Goal: Task Accomplishment & Management: Use online tool/utility

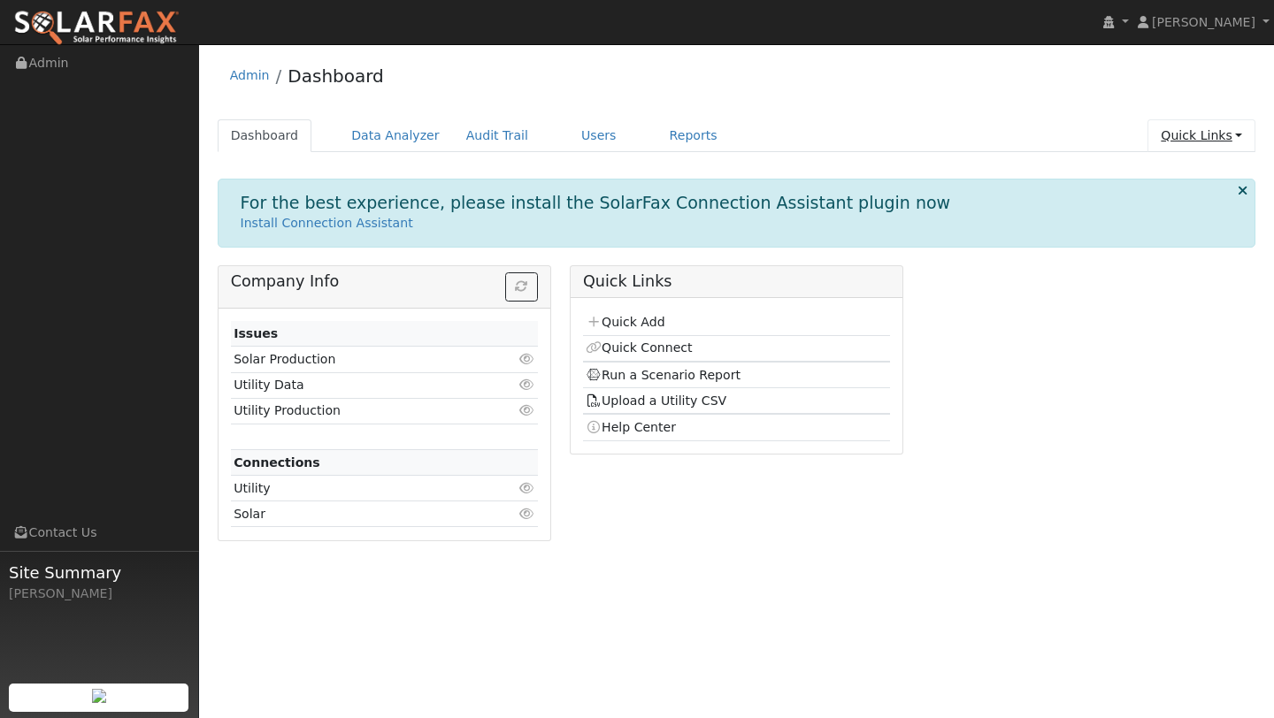
click at [1159, 137] on link "Quick Links" at bounding box center [1201, 135] width 108 height 33
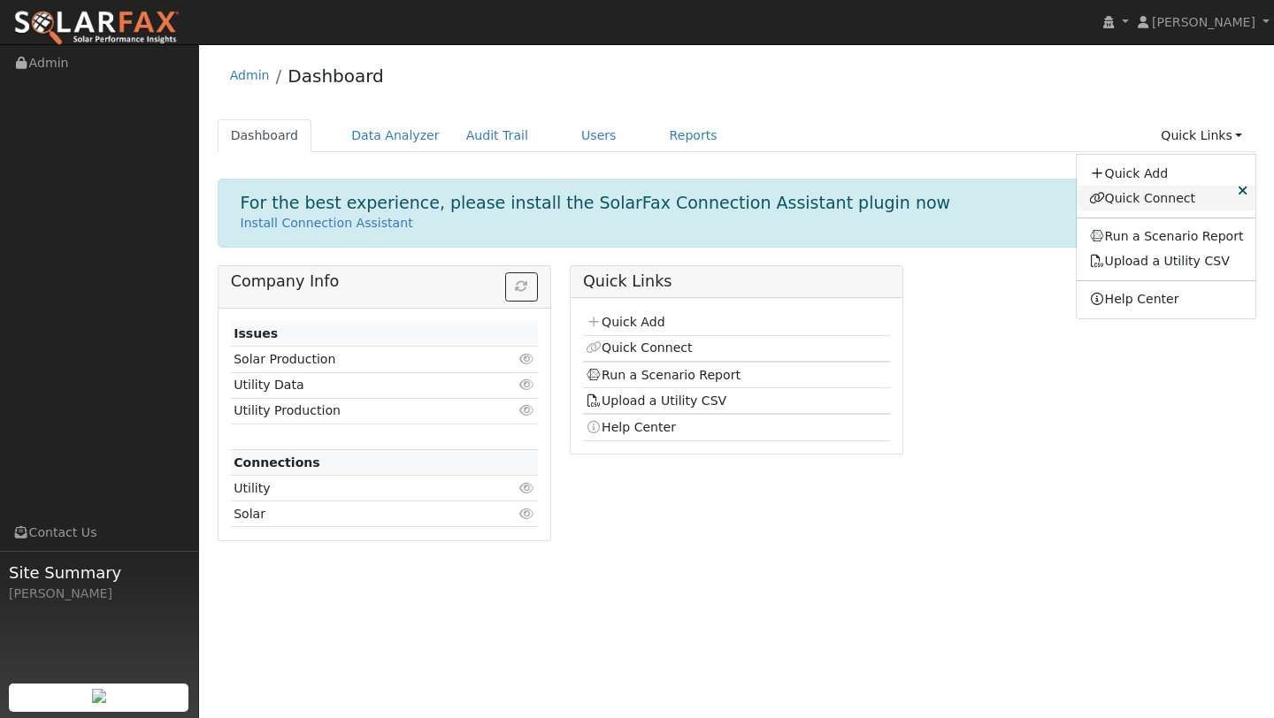
click at [1116, 205] on link "Quick Connect" at bounding box center [1166, 198] width 180 height 25
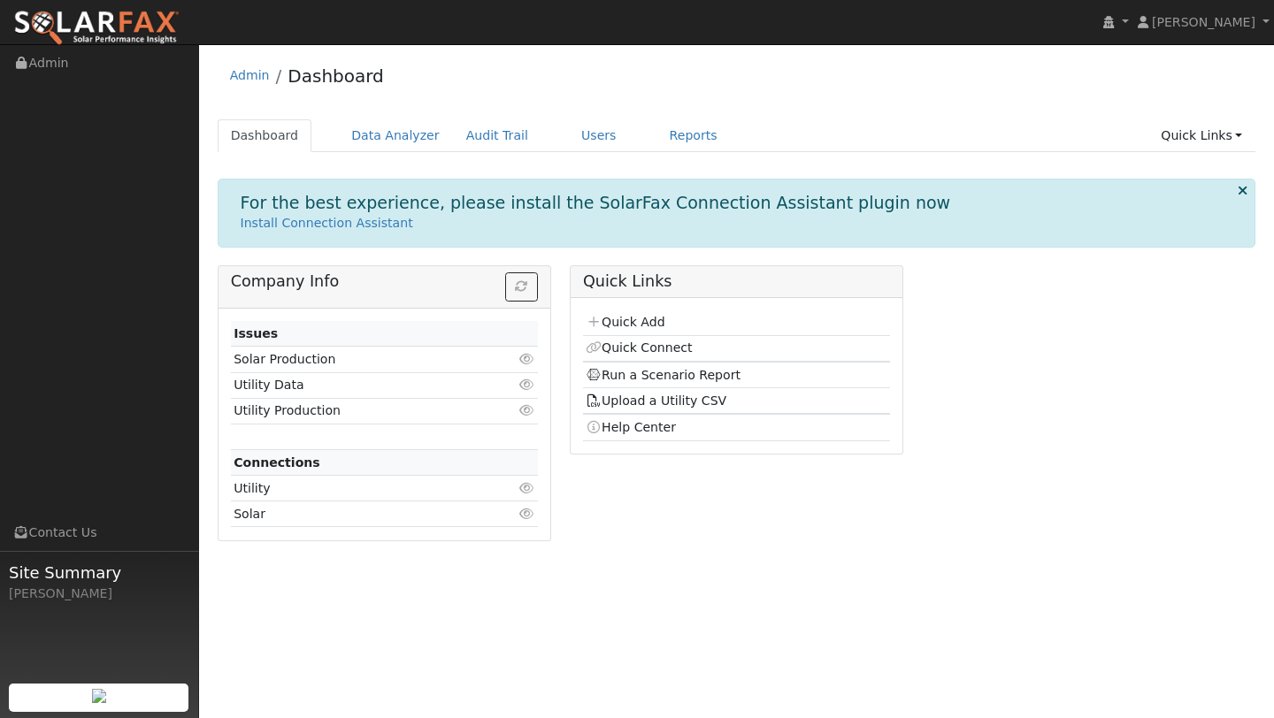
click at [1217, 156] on div "Dashboard Data Analyzer Audit Trail Users Reports Quick Links Quick Add Quick C…" at bounding box center [737, 144] width 1038 height 50
click at [1210, 143] on link "Quick Links" at bounding box center [1201, 135] width 108 height 33
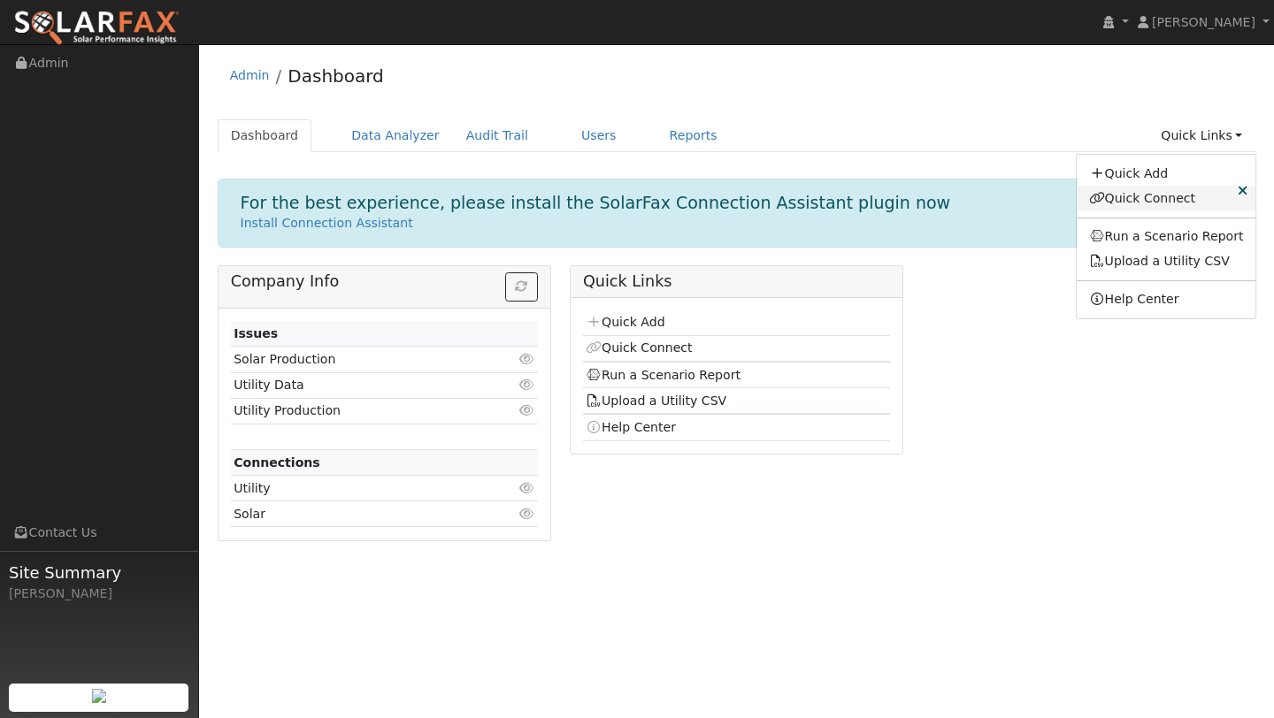
click at [1152, 204] on link "Quick Connect" at bounding box center [1166, 198] width 180 height 25
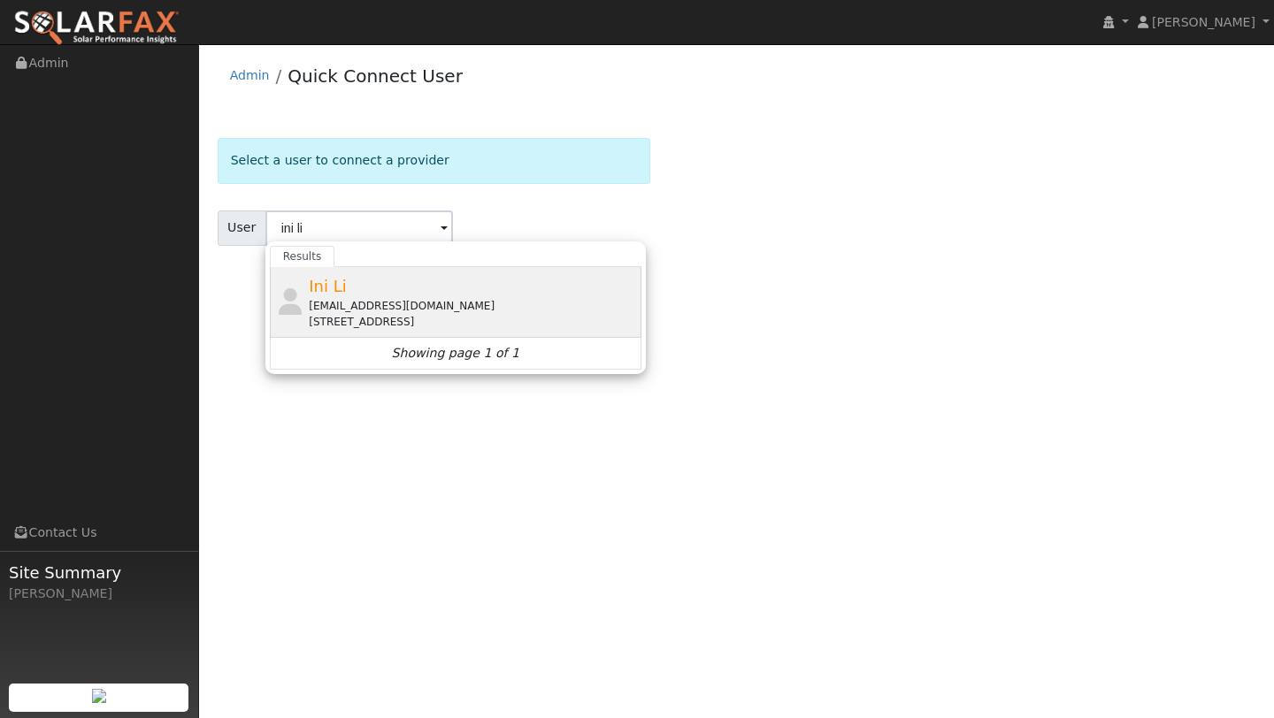
click at [372, 302] on div "ini.li5@gmail.com" at bounding box center [473, 306] width 328 height 16
type input "Ini Li"
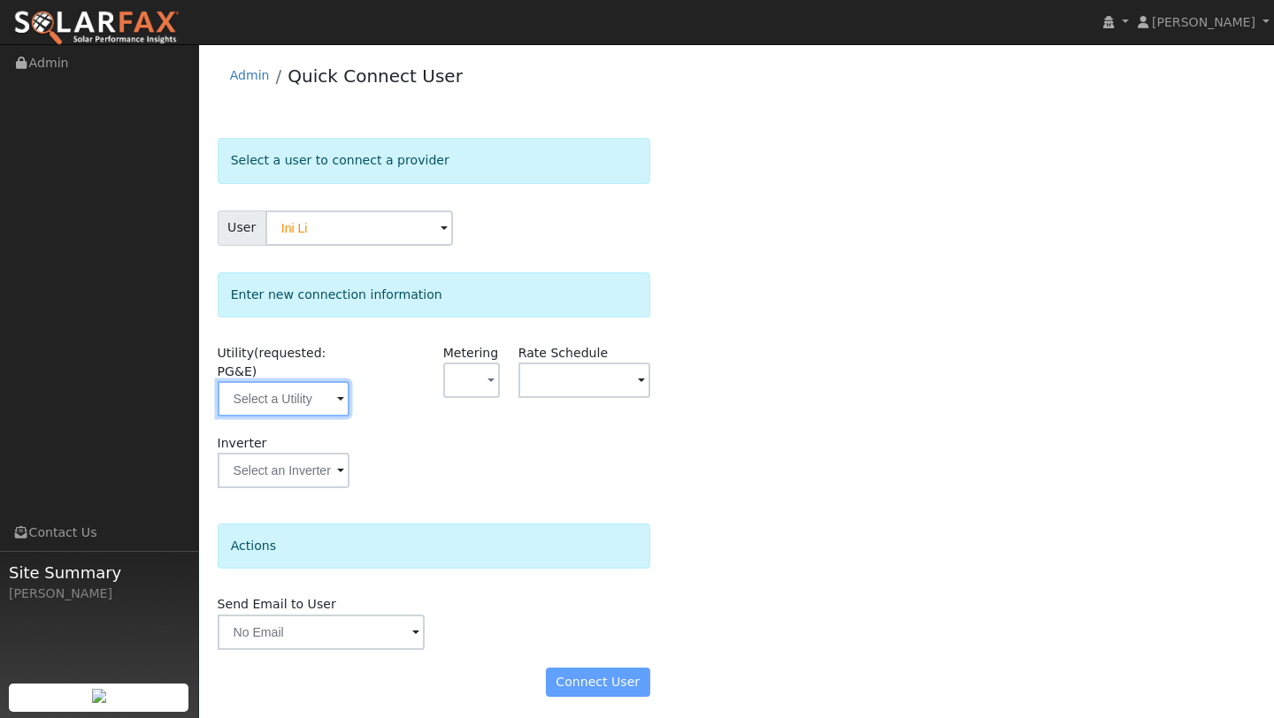
click at [303, 398] on input "text" at bounding box center [284, 398] width 132 height 35
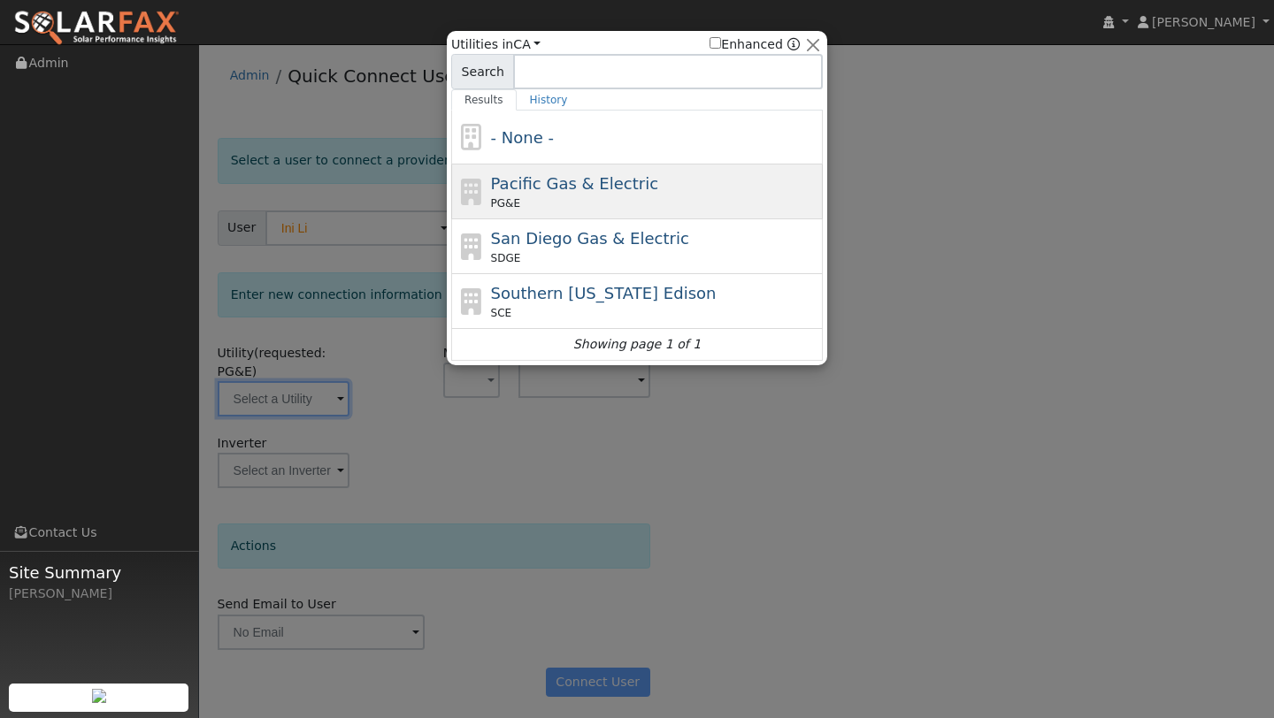
click at [477, 204] on icon at bounding box center [471, 192] width 30 height 27
type input "PG&E"
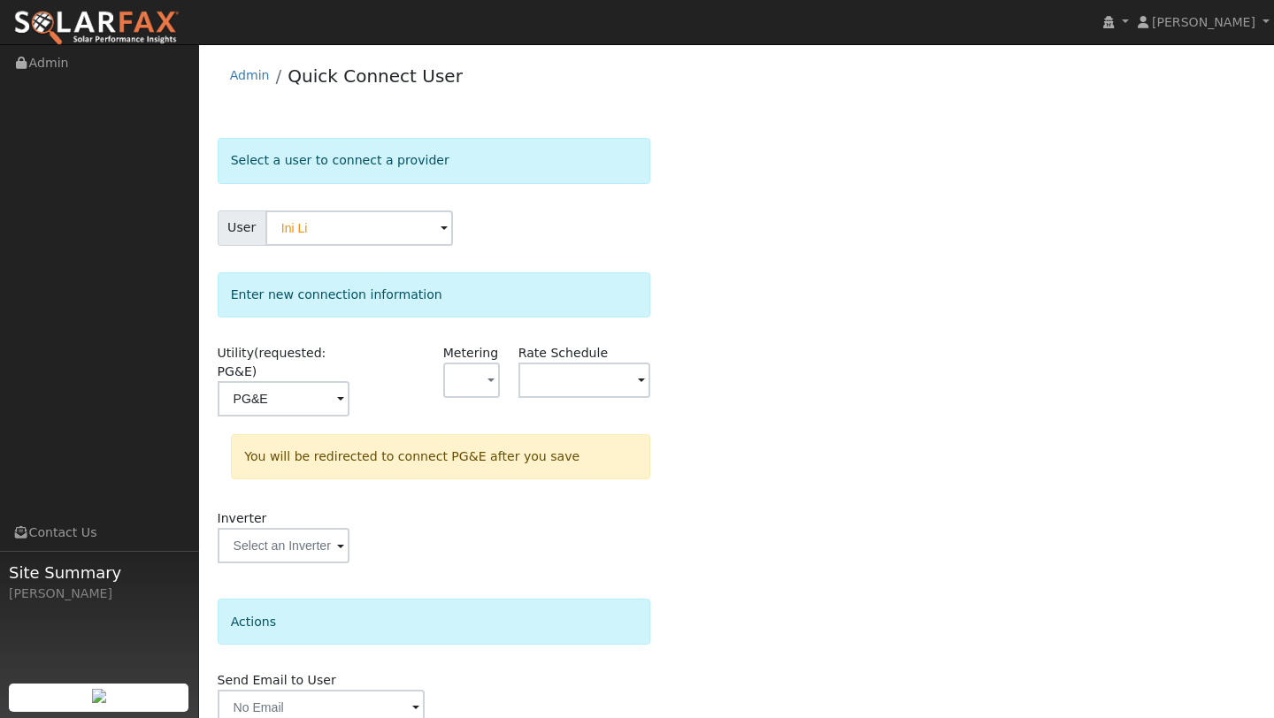
scroll to position [80, 0]
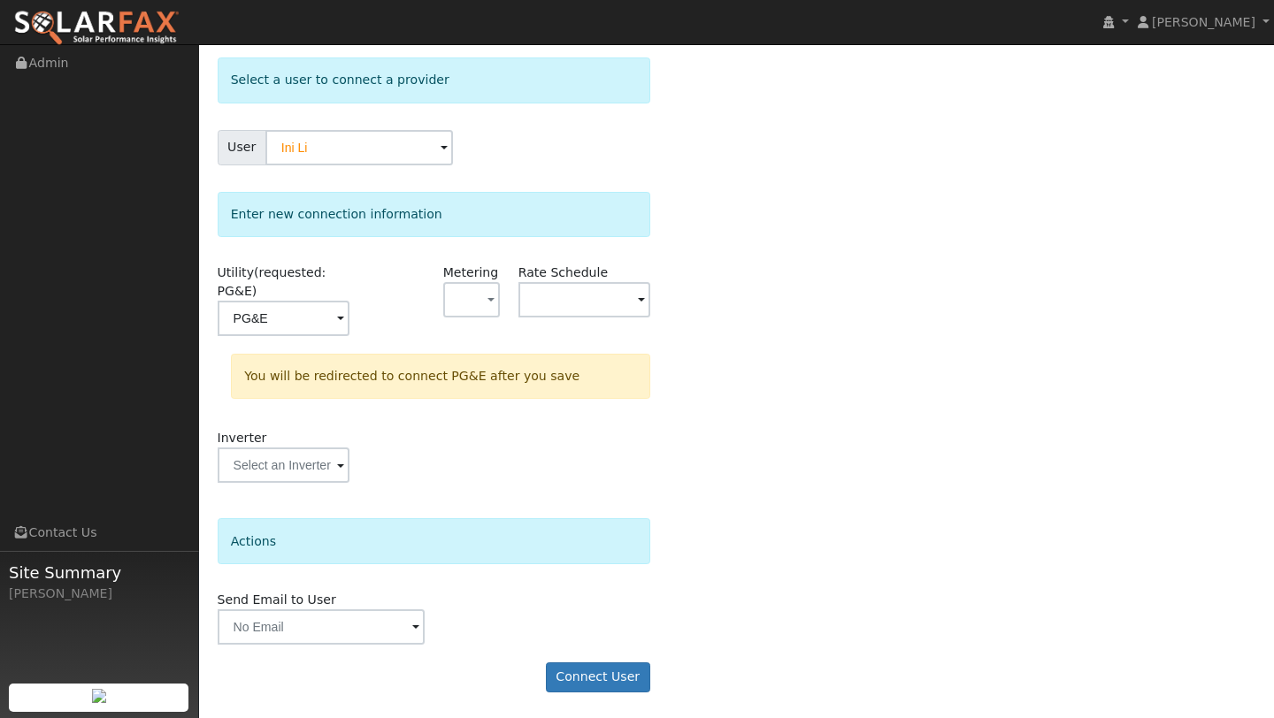
click at [587, 707] on form "Select a user to connect a provider User Ini Li Account Default Account Default…" at bounding box center [434, 383] width 432 height 652
click at [587, 679] on button "Connect User" at bounding box center [598, 677] width 104 height 30
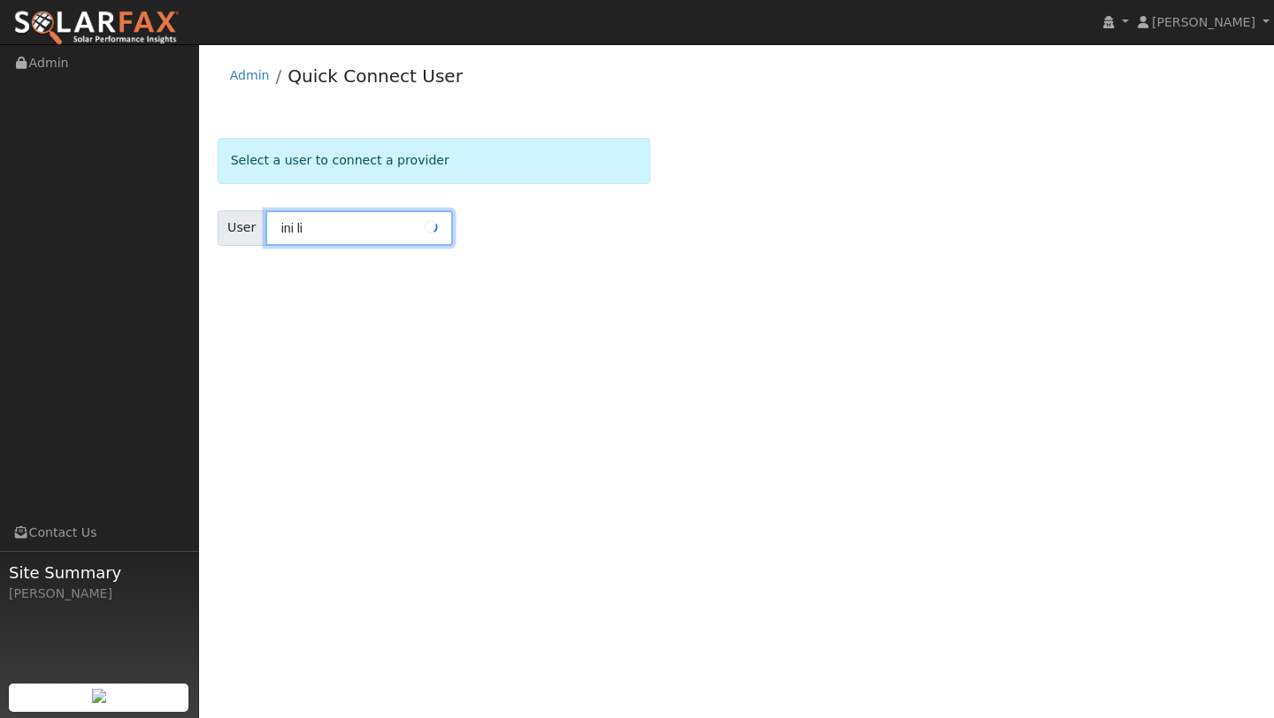
click at [325, 222] on input "ini li" at bounding box center [358, 227] width 187 height 35
type input "i"
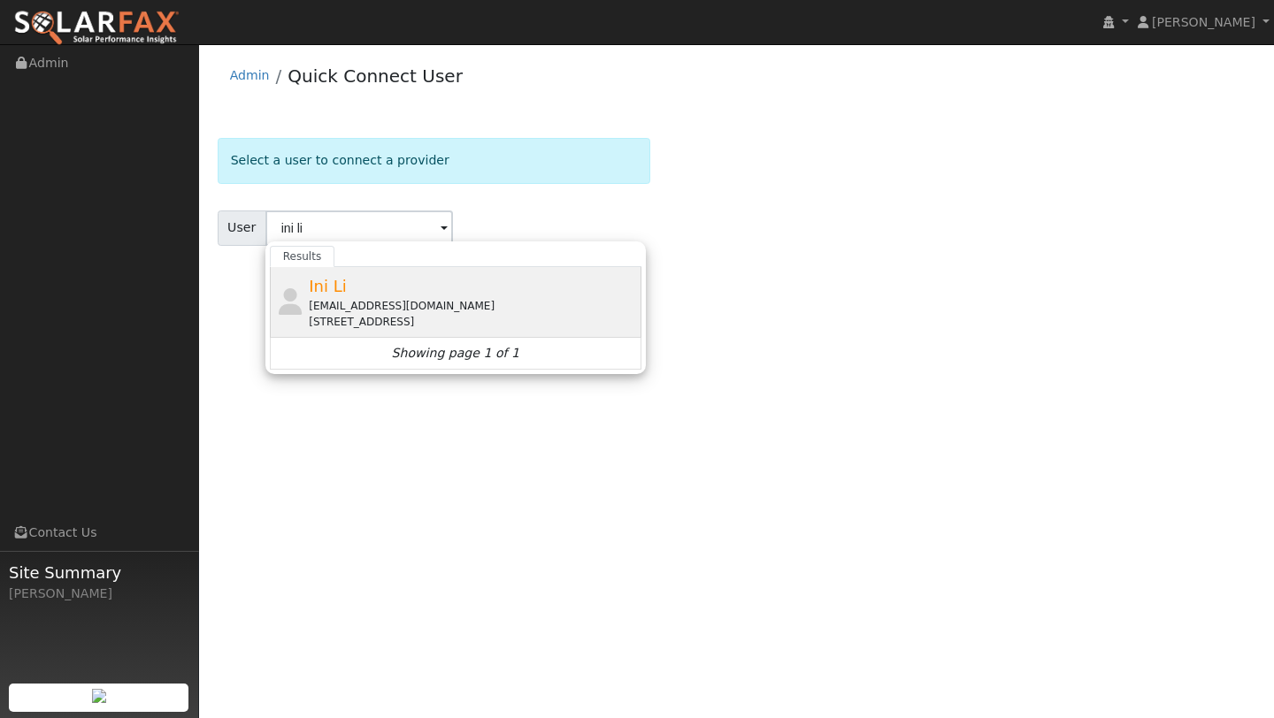
click at [349, 310] on div "ini.li5@gmail.com" at bounding box center [473, 306] width 328 height 16
type input "Ini Li"
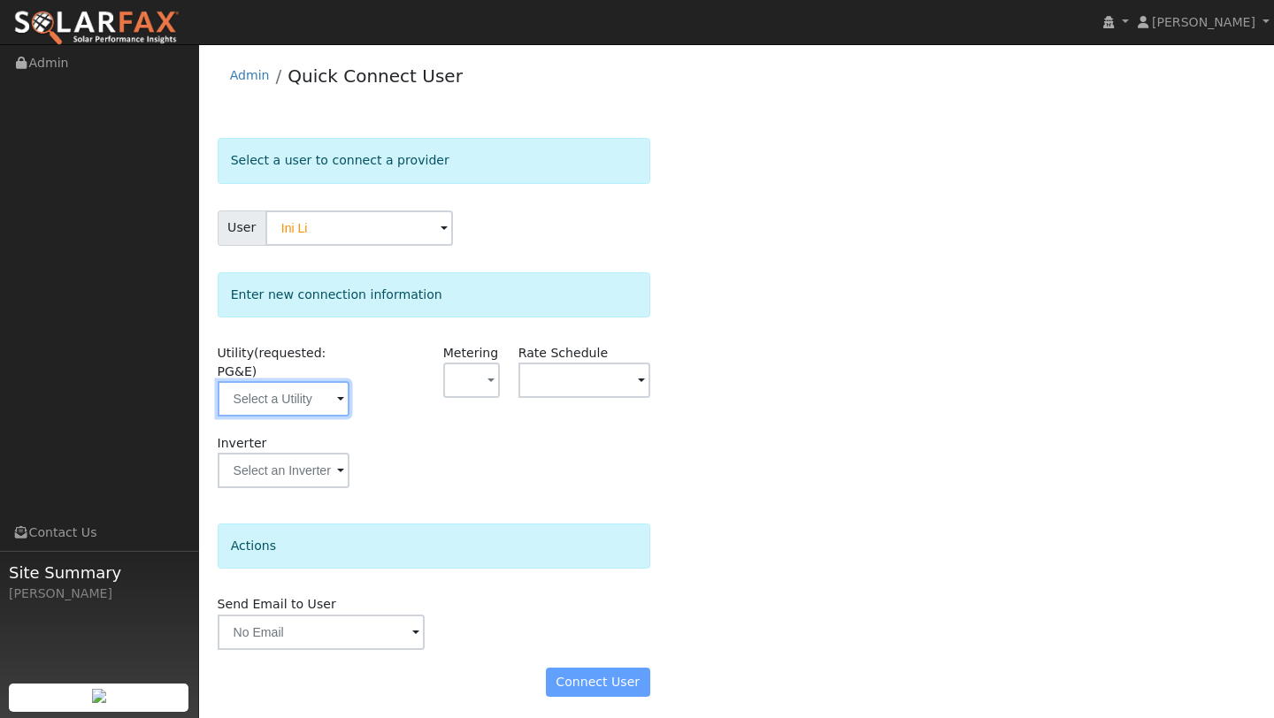
click at [255, 412] on input "text" at bounding box center [284, 398] width 132 height 35
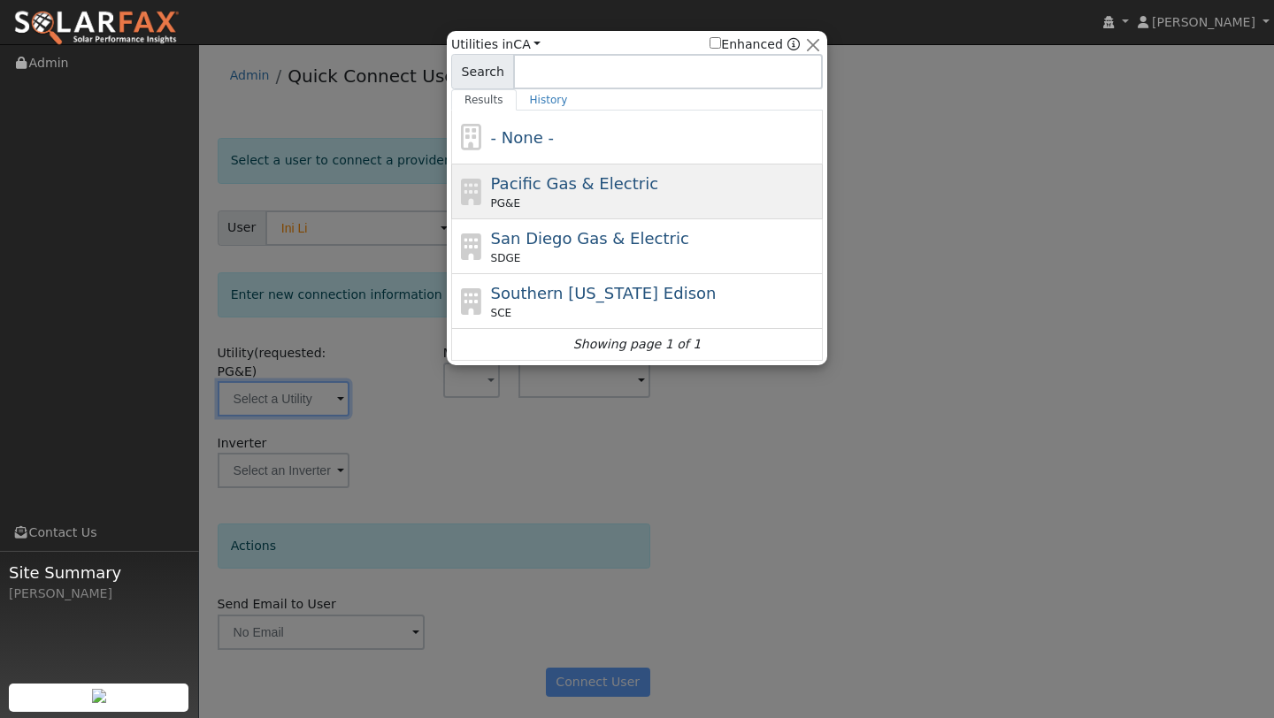
click at [475, 193] on icon at bounding box center [471, 192] width 30 height 27
type input "PG&E"
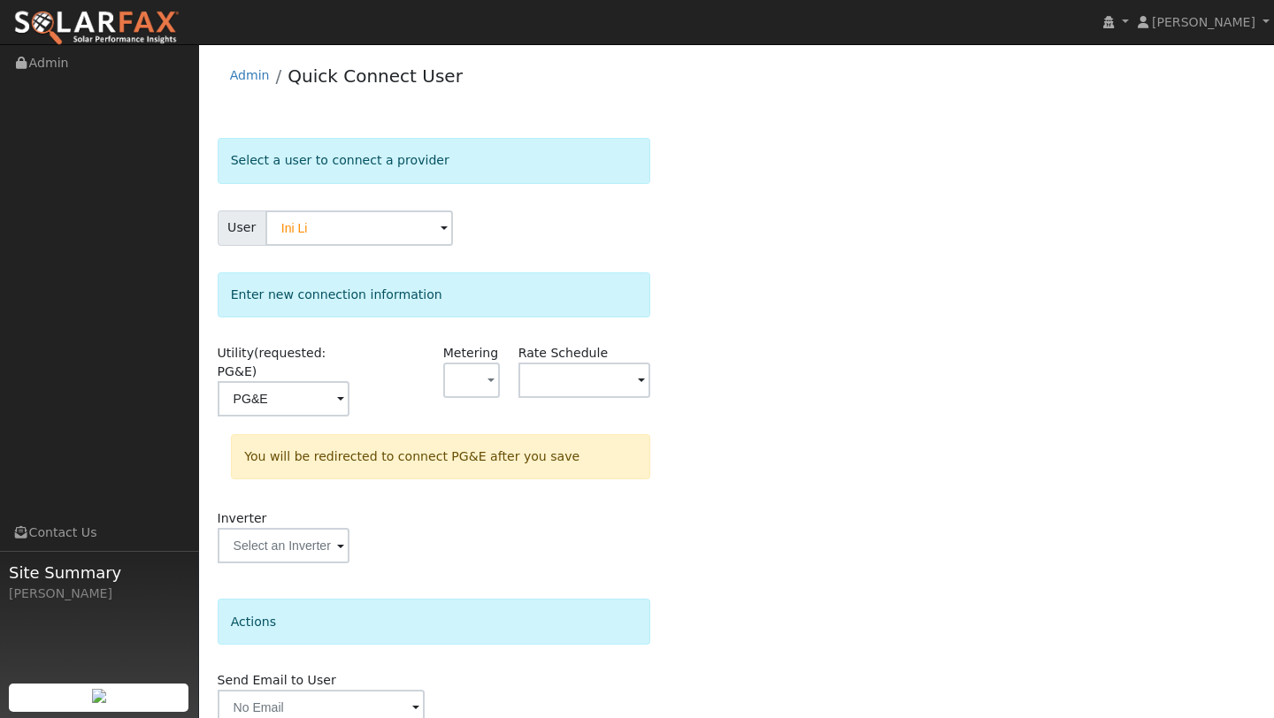
scroll to position [80, 0]
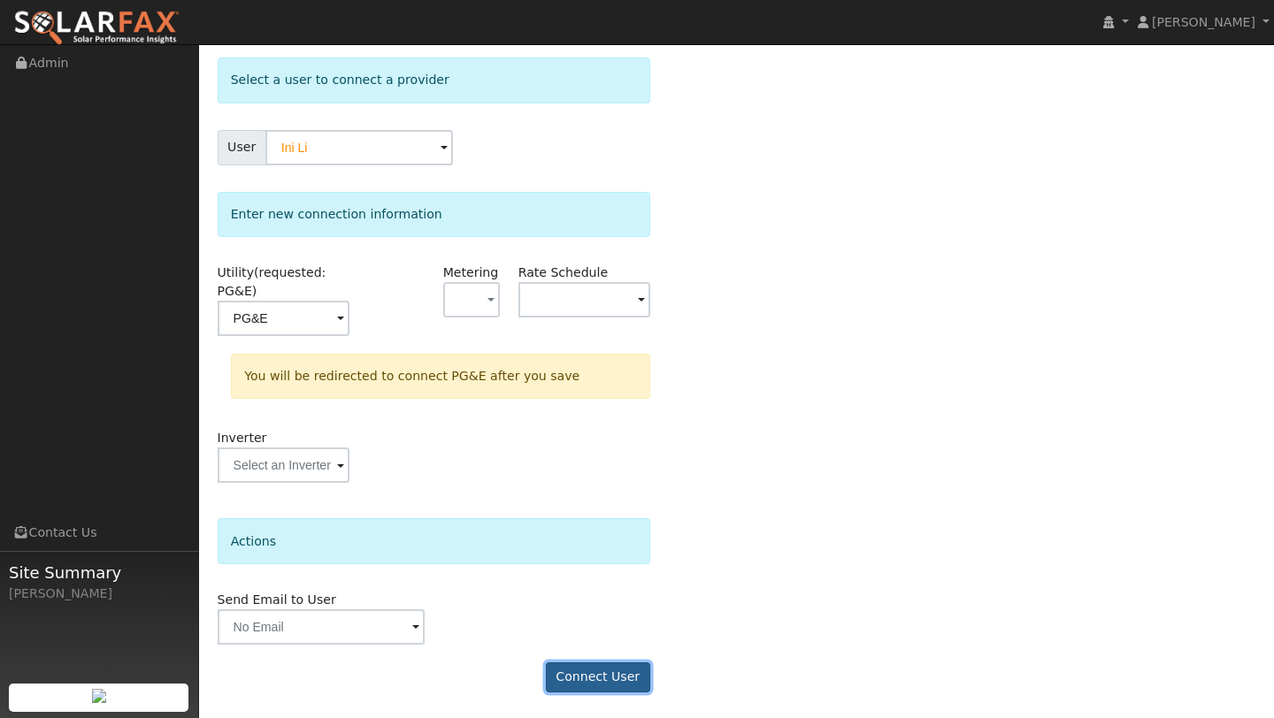
click at [605, 672] on button "Connect User" at bounding box center [598, 677] width 104 height 30
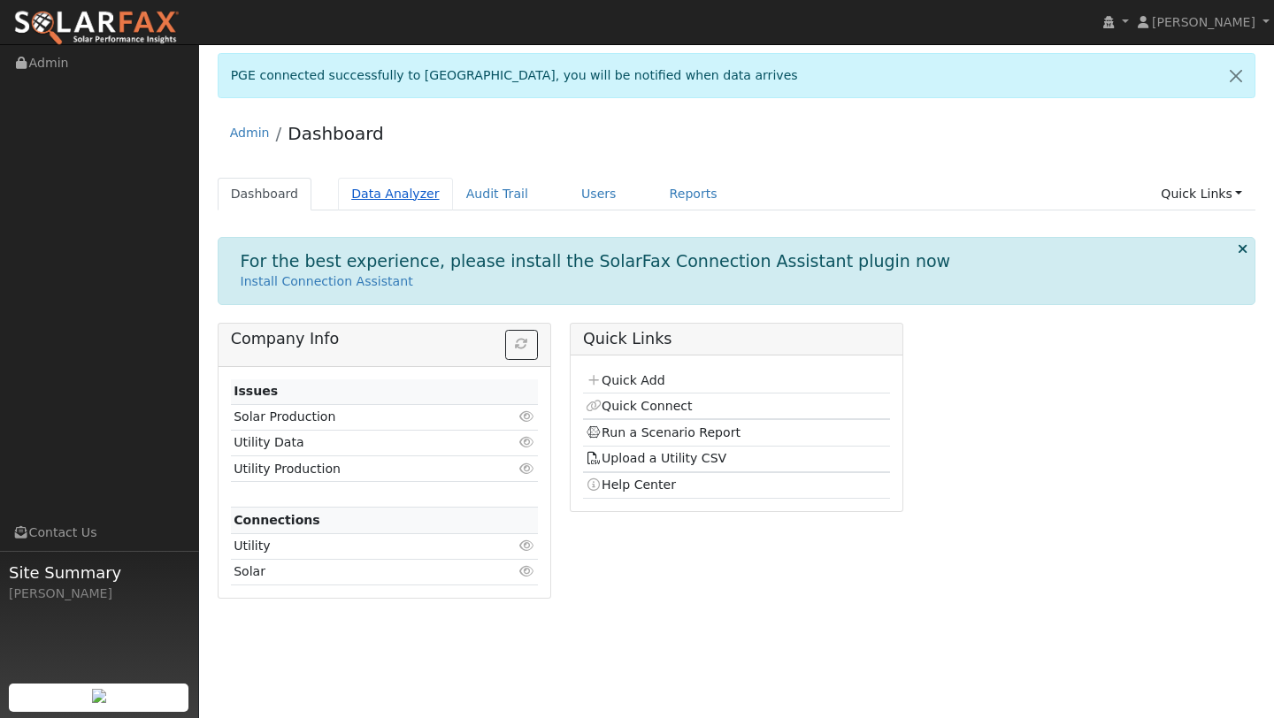
click at [405, 200] on link "Data Analyzer" at bounding box center [395, 194] width 115 height 33
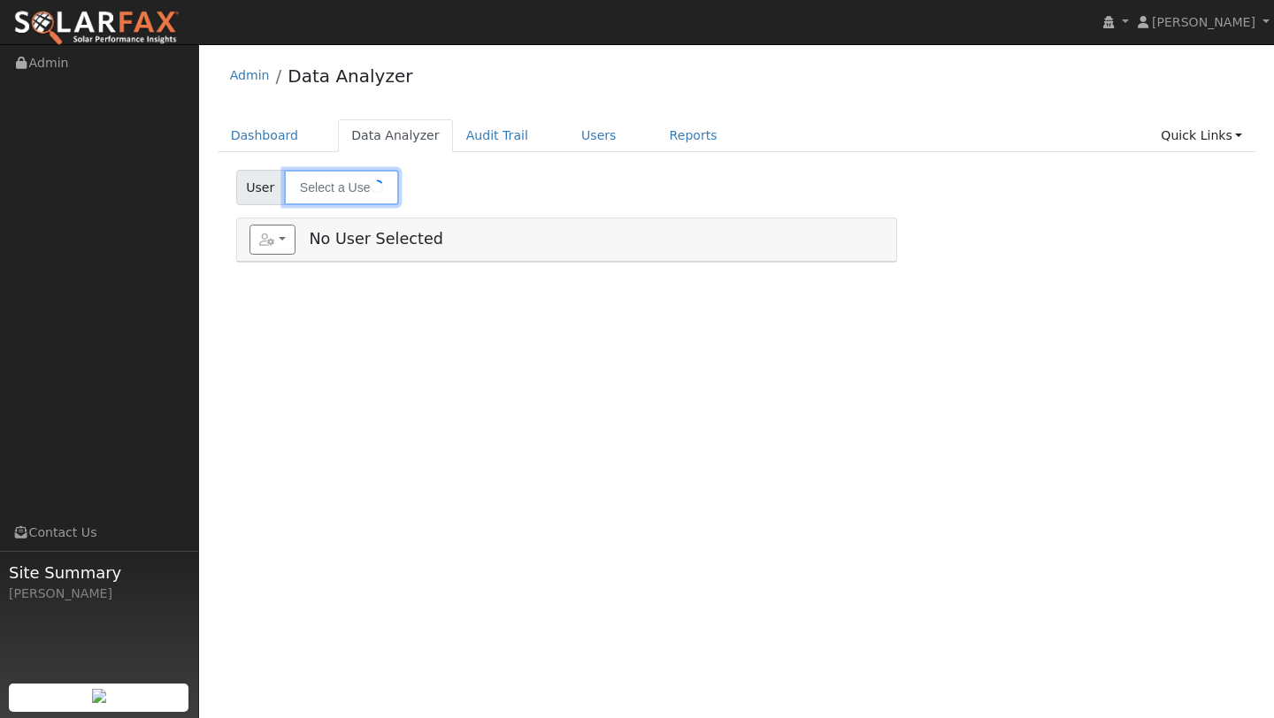
type input "Ini Li"
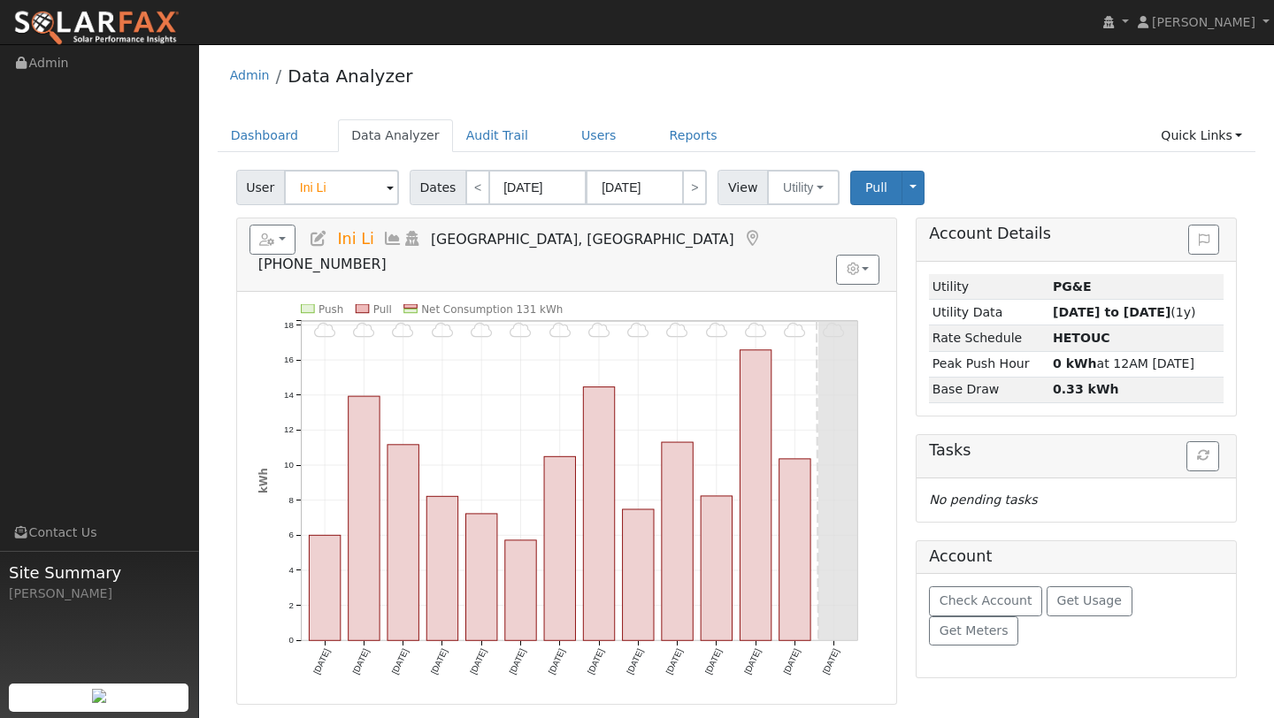
click at [278, 221] on div "Reports Scenario Health Check Energy Audit Account Timeline User Audit Trail In…" at bounding box center [566, 254] width 659 height 73
click at [279, 228] on button "button" at bounding box center [272, 240] width 47 height 30
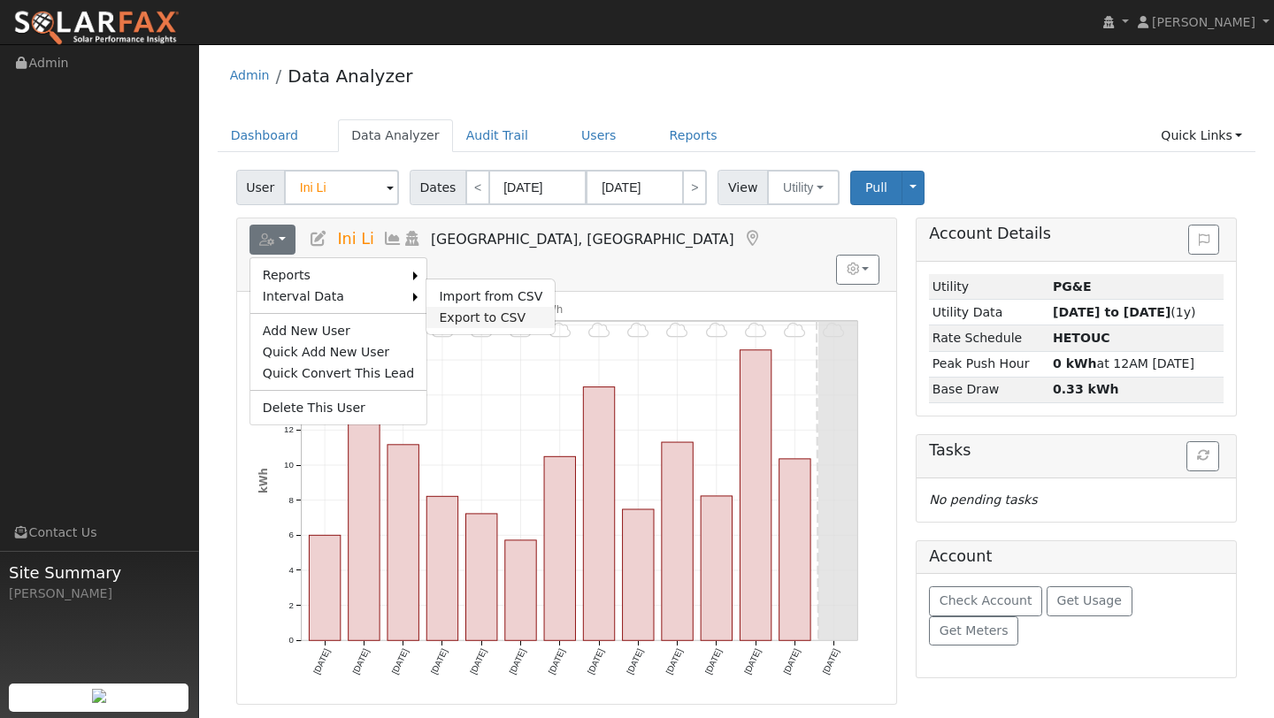
click at [441, 312] on link "Export to CSV" at bounding box center [490, 317] width 128 height 21
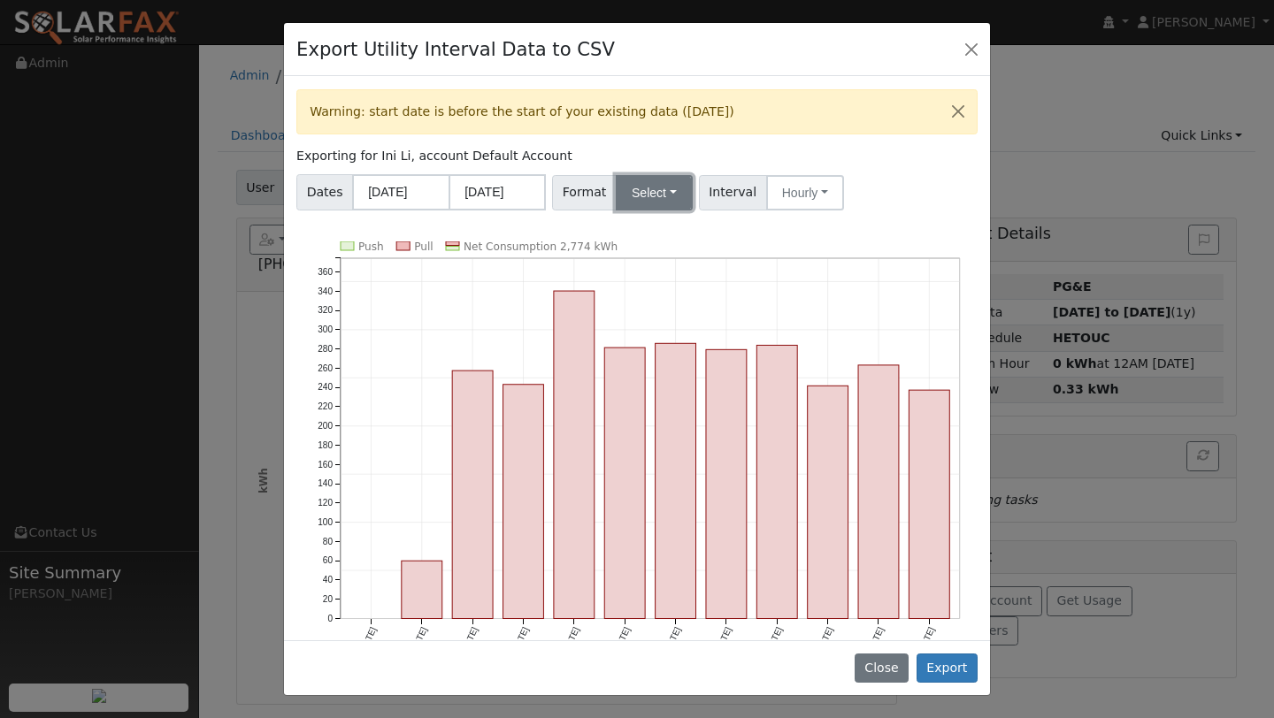
click at [647, 184] on button "Select" at bounding box center [654, 192] width 77 height 35
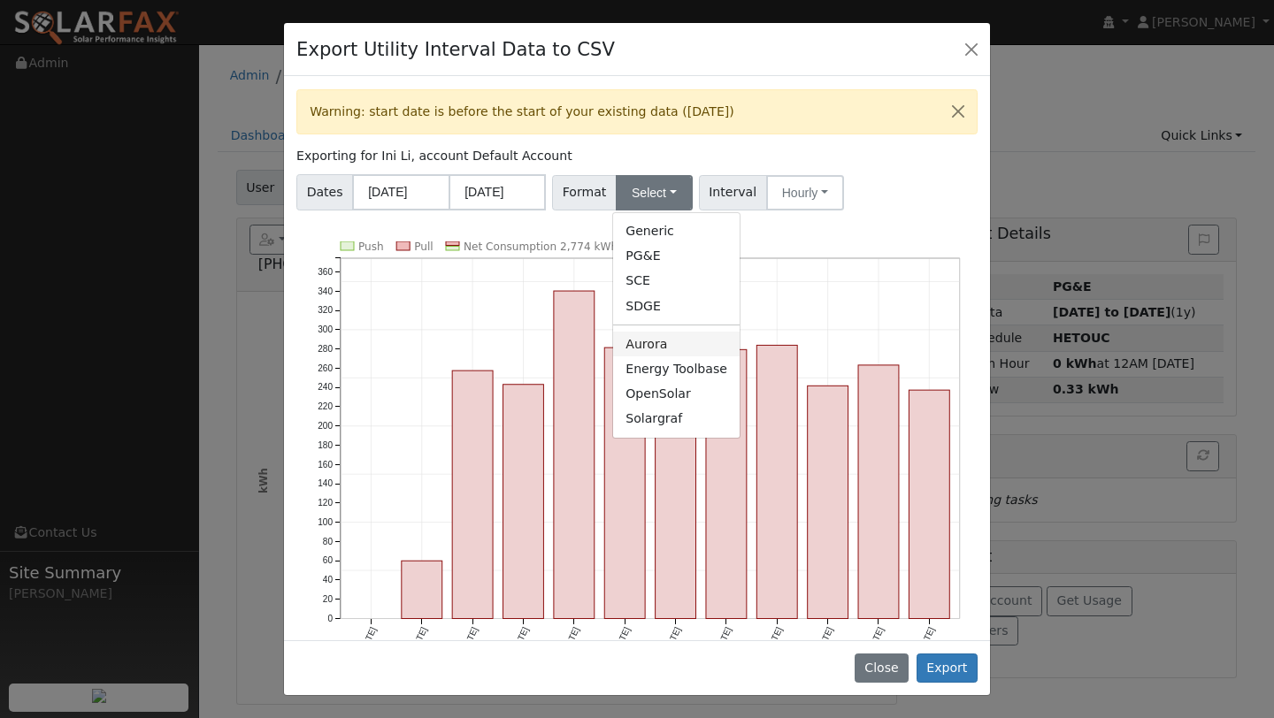
click at [654, 337] on link "Aurora" at bounding box center [676, 344] width 126 height 25
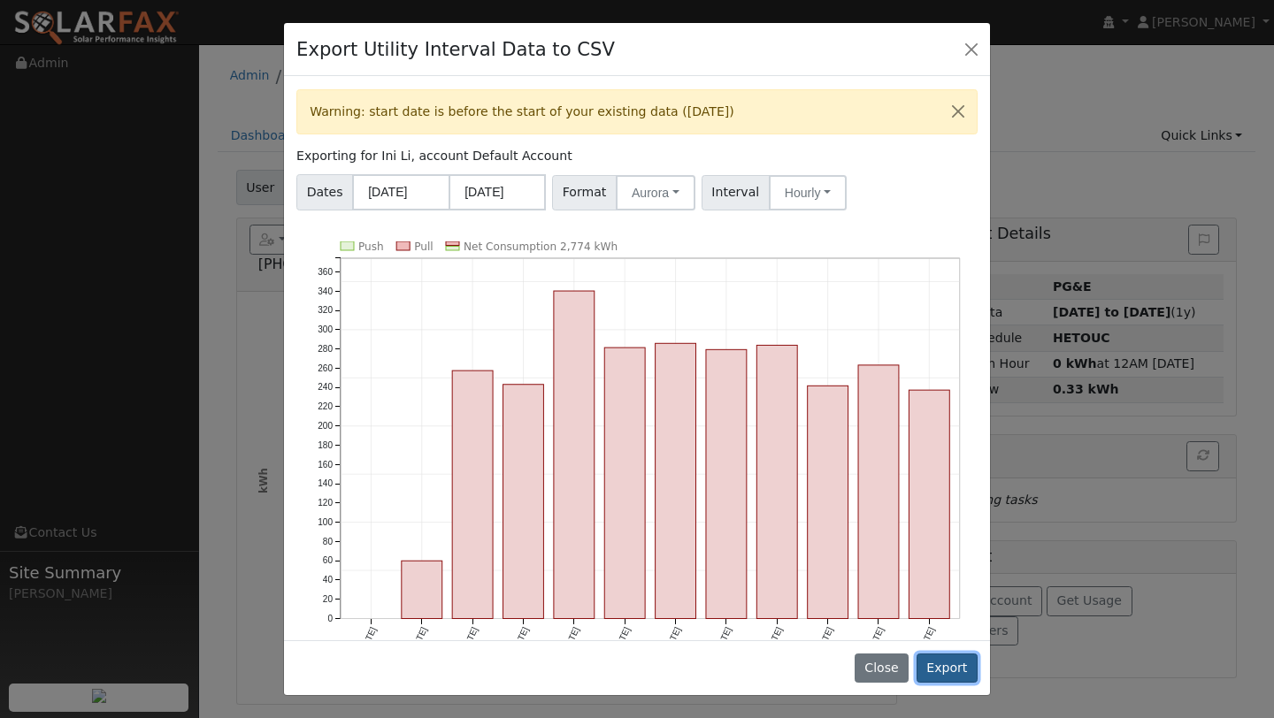
click at [930, 665] on button "Export" at bounding box center [946, 669] width 61 height 30
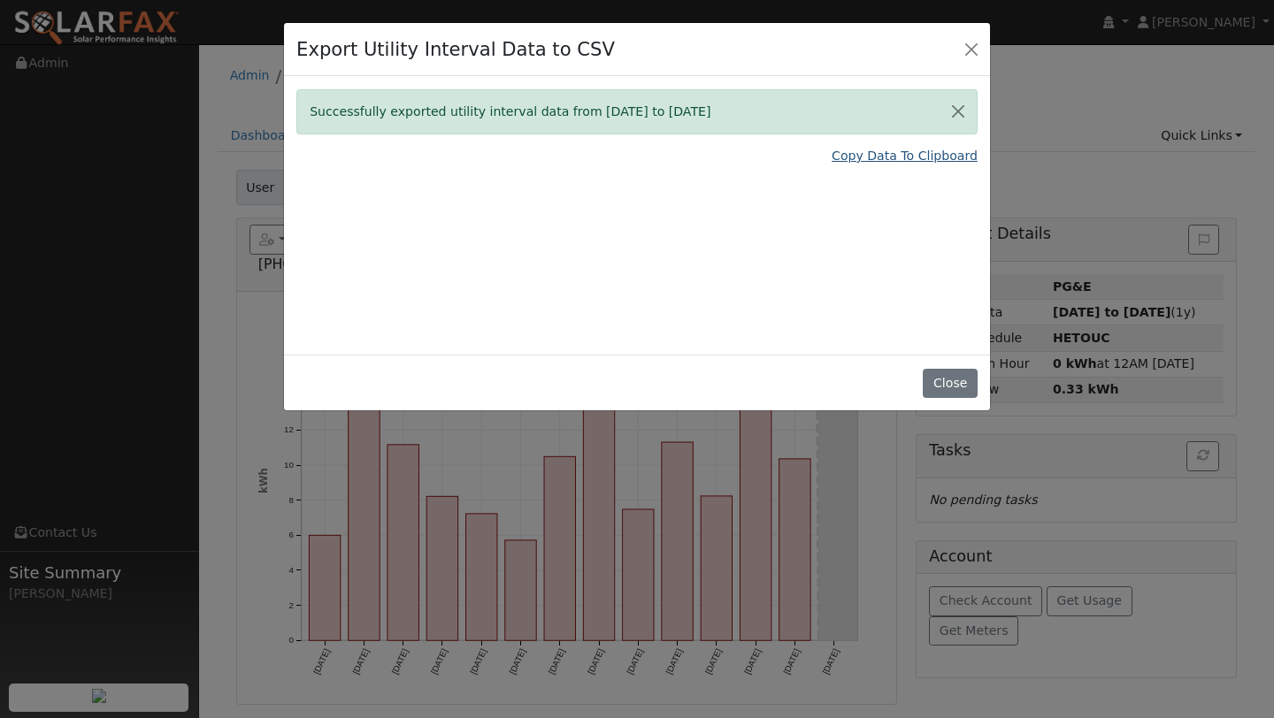
click at [885, 167] on div "Successfully exported utility interval data from 09/01/24 to 08/31/25 Copy Data…" at bounding box center [637, 215] width 706 height 279
click at [880, 153] on link "Copy Data To Clipboard" at bounding box center [904, 156] width 146 height 19
click at [947, 51] on div "Export Utility Interval Data to CSV" at bounding box center [637, 50] width 706 height 54
click at [976, 51] on button "Close" at bounding box center [971, 48] width 25 height 25
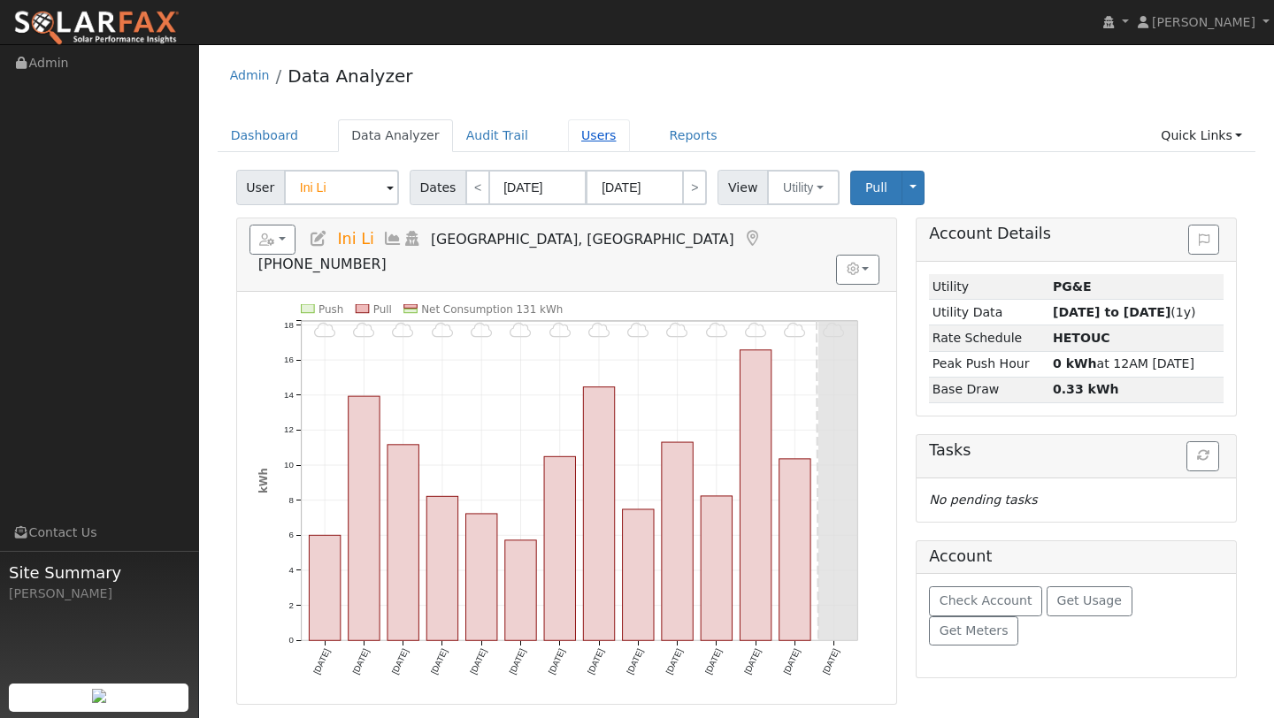
click at [591, 130] on link "Users" at bounding box center [599, 135] width 62 height 33
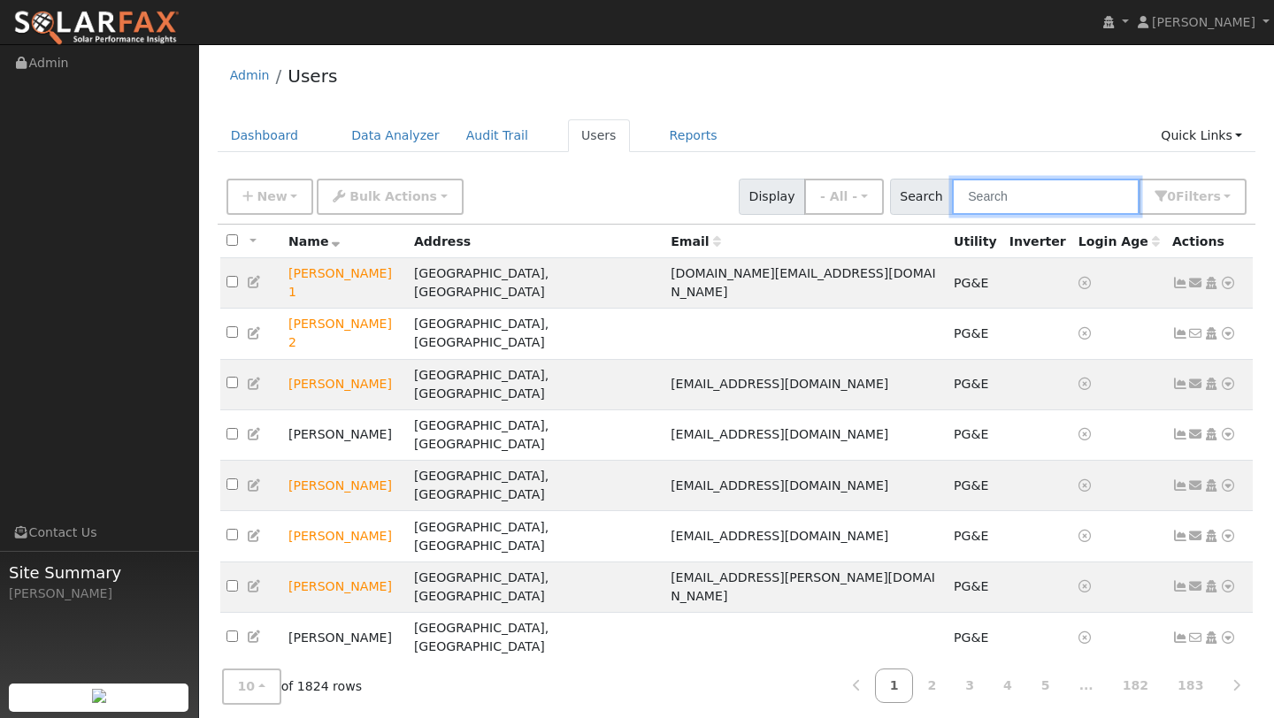
click at [999, 193] on input "text" at bounding box center [1045, 197] width 187 height 36
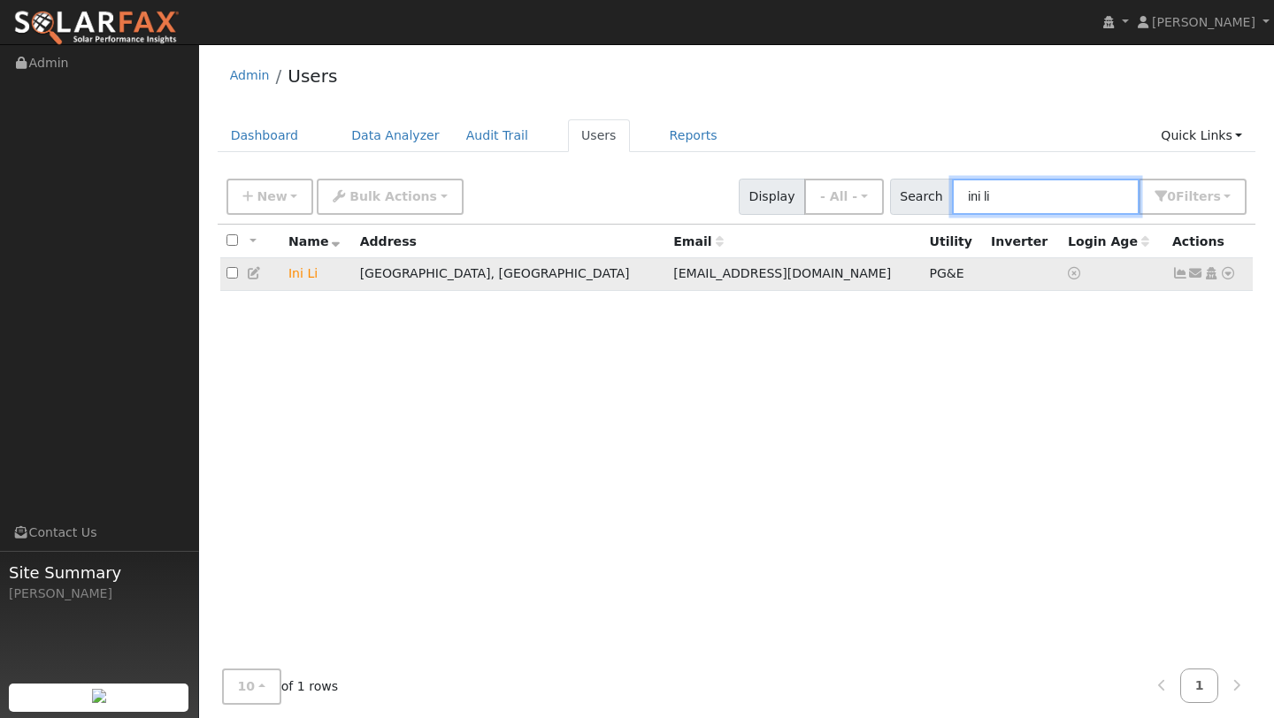
type input "ini li"
click at [1229, 264] on td "Send Email... Copy a Link Reset Password Open Access Data Analyzer Reports Scen…" at bounding box center [1210, 274] width 88 height 33
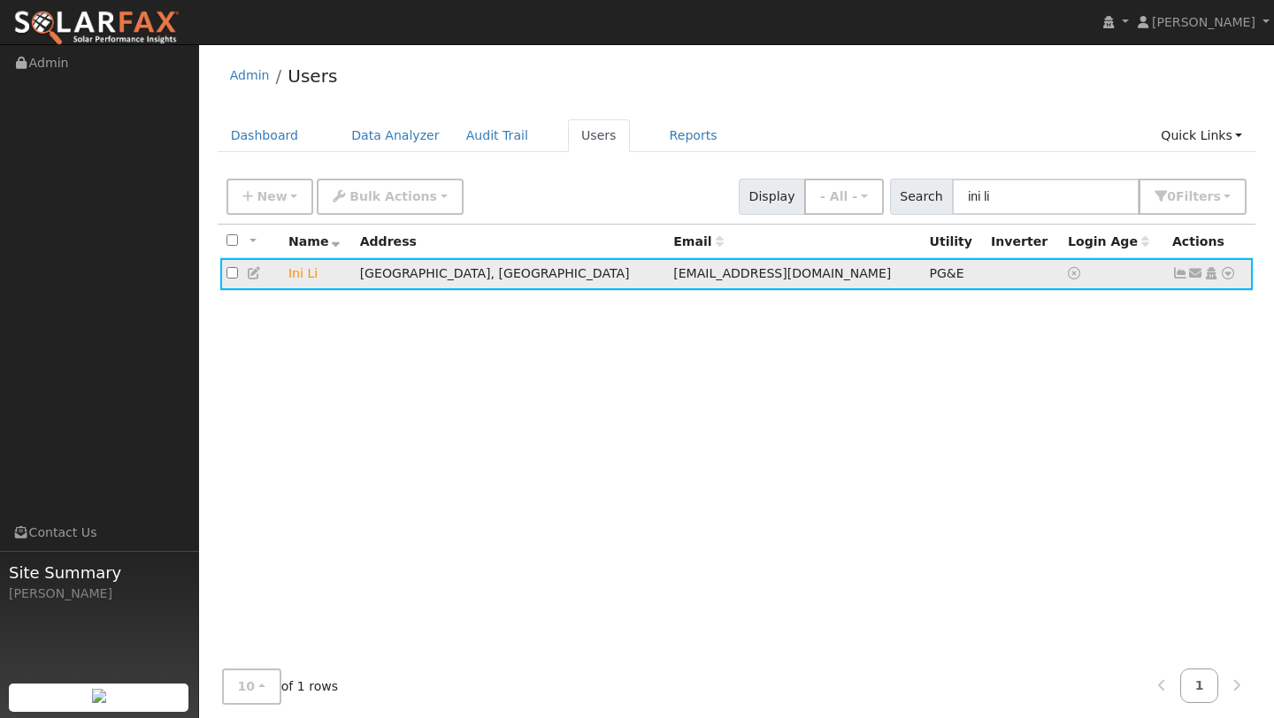
click at [1229, 264] on td "Send Email... Copy a Link Reset Password Open Access Data Analyzer Reports Scen…" at bounding box center [1210, 274] width 88 height 33
click at [1229, 267] on link at bounding box center [1228, 273] width 16 height 19
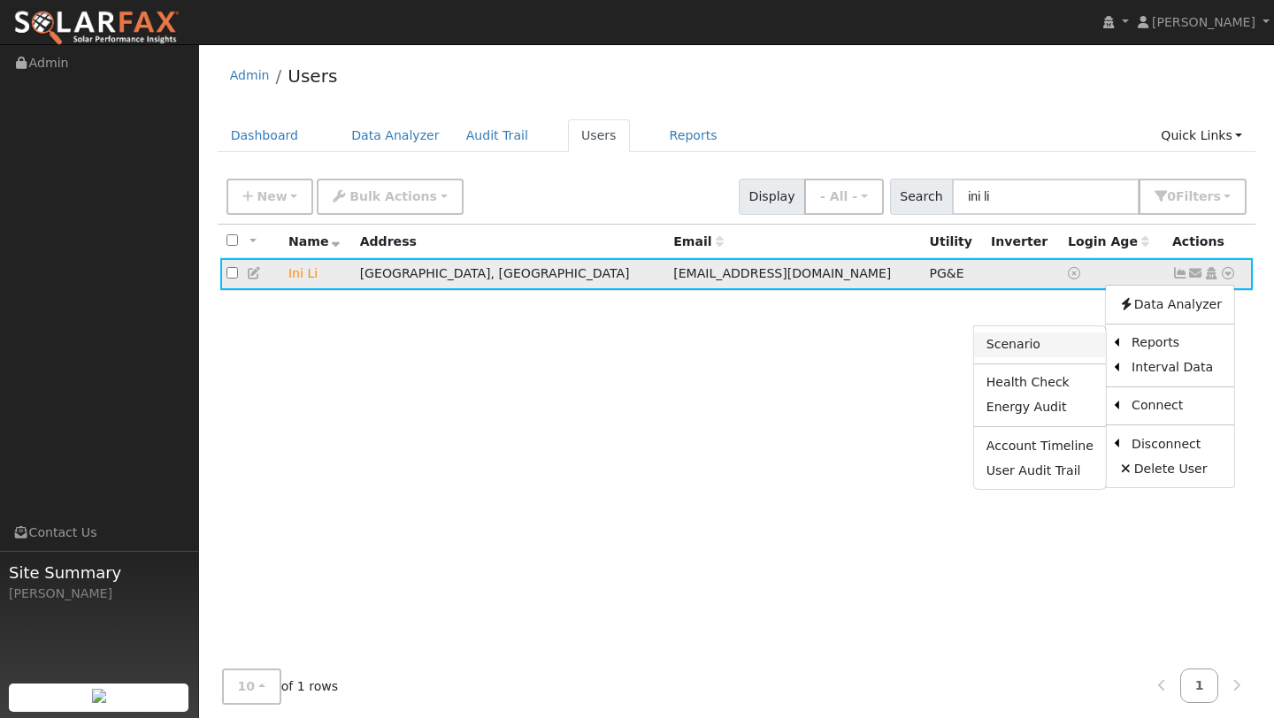
click at [1074, 344] on link "Scenario" at bounding box center [1040, 345] width 132 height 25
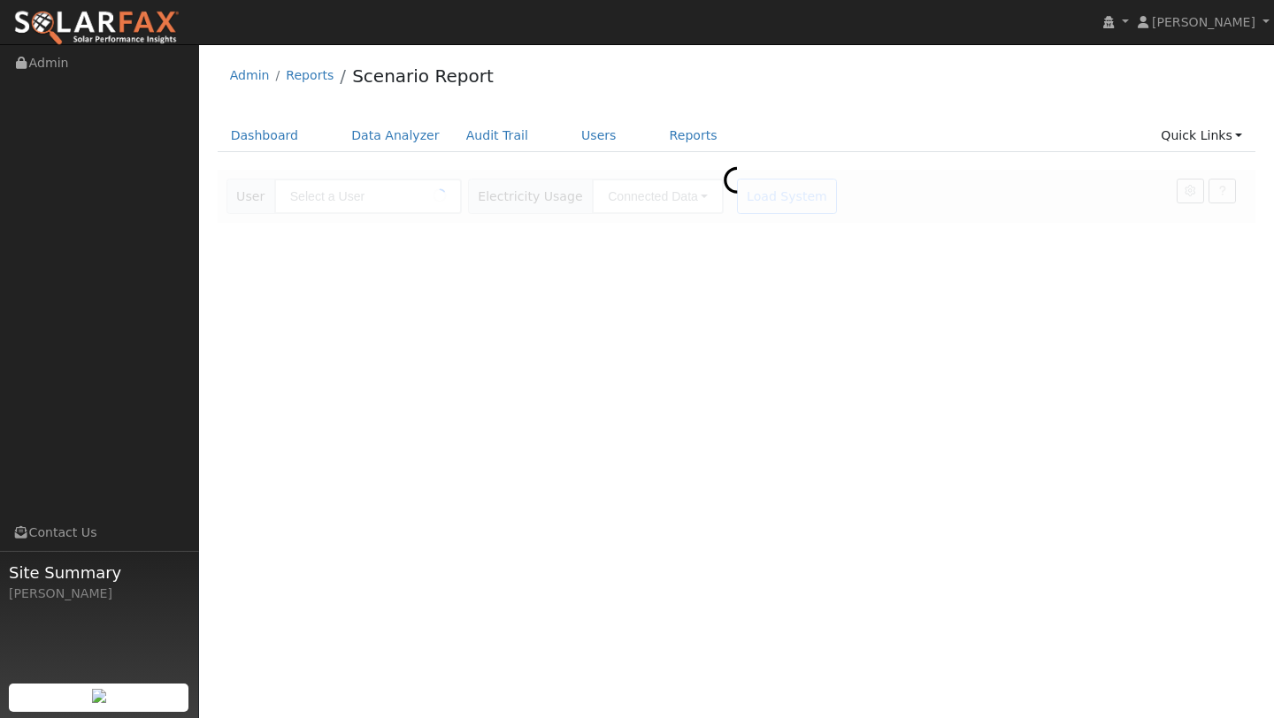
type input "Ini Li"
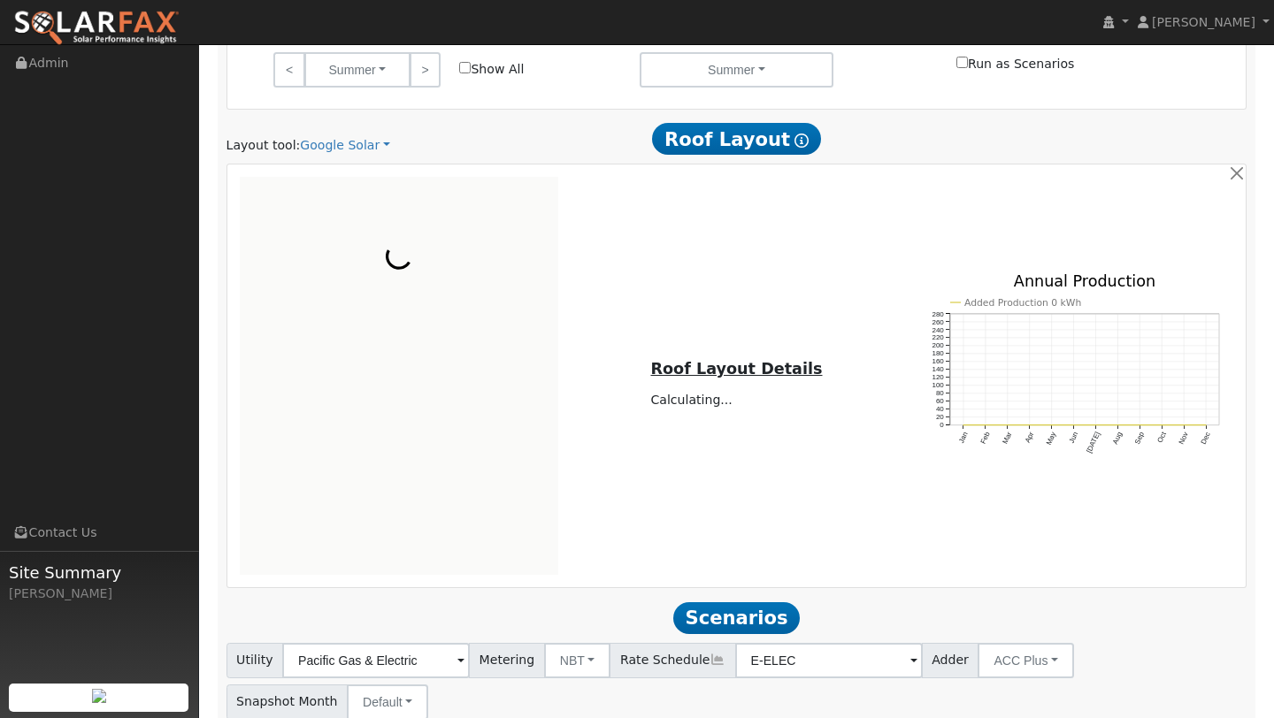
scroll to position [1024, 0]
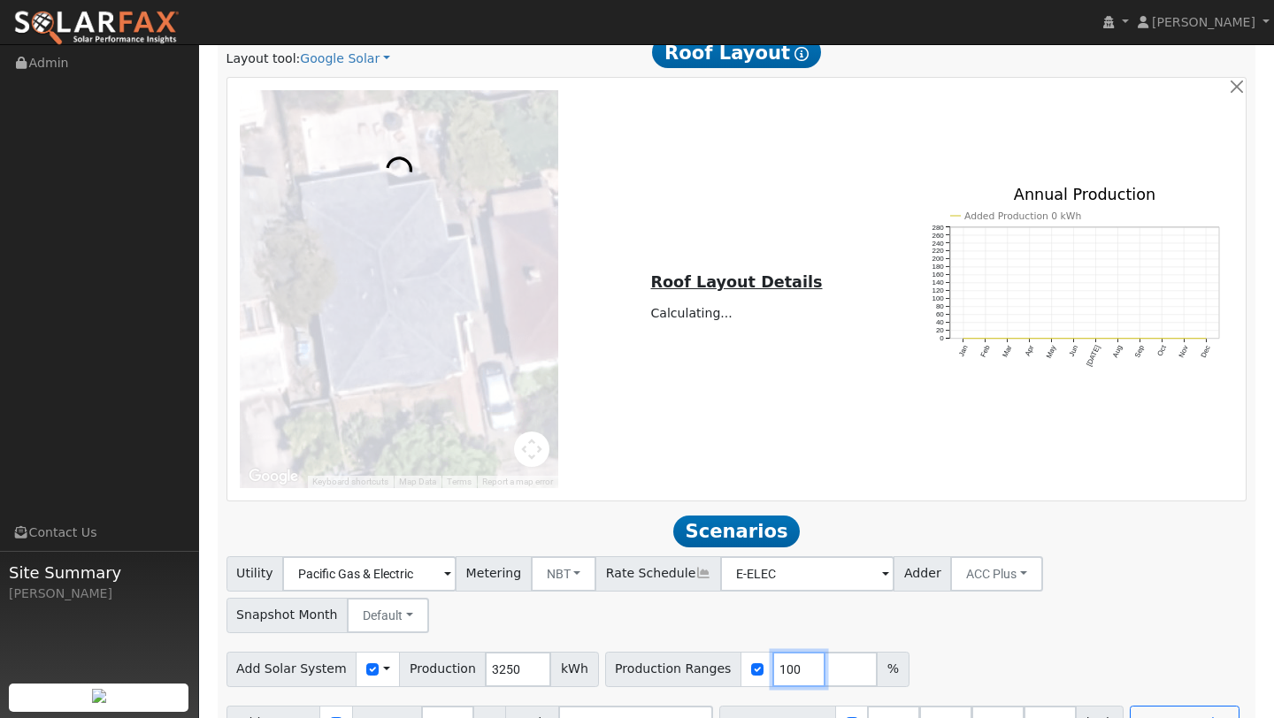
click at [780, 652] on input "100" at bounding box center [798, 669] width 53 height 35
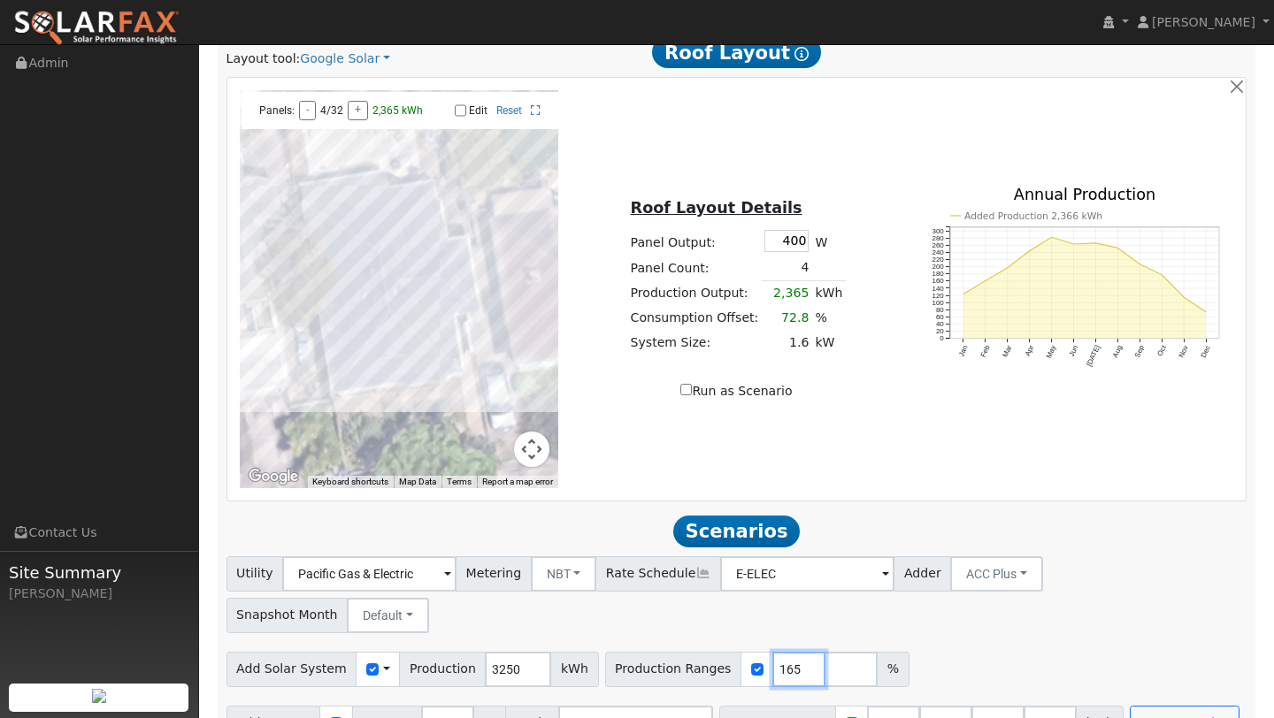
type input "165"
click at [1028, 706] on input "number" at bounding box center [1049, 723] width 53 height 35
type input "0"
type input "13.5"
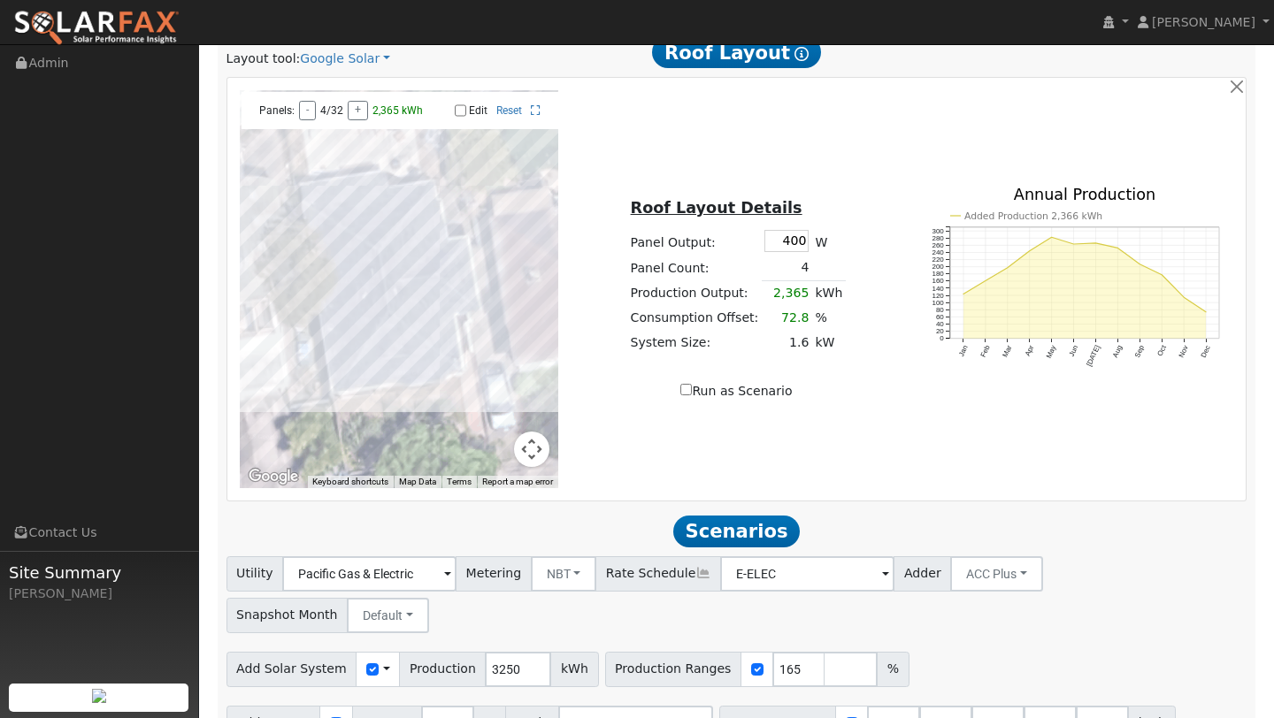
type input "27"
type input "40.5"
click at [532, 459] on button "Map camera controls" at bounding box center [531, 449] width 35 height 35
click at [478, 451] on button "Zoom out" at bounding box center [487, 449] width 35 height 35
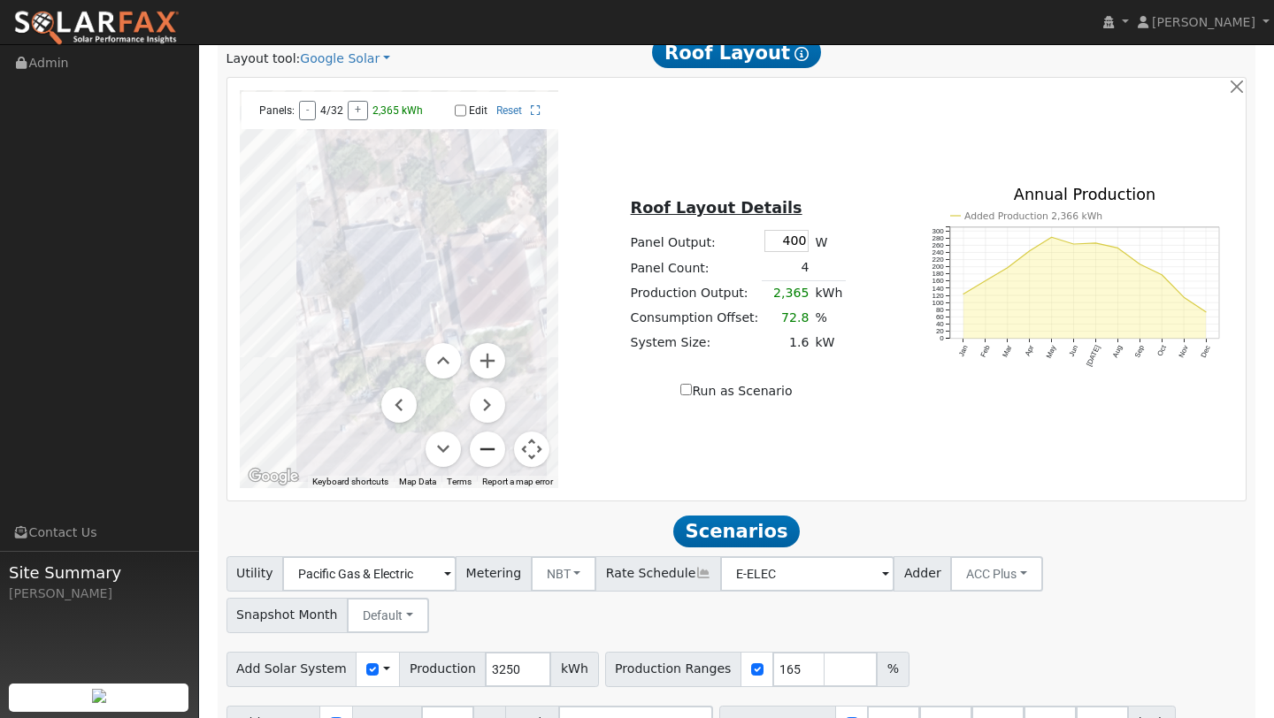
click at [478, 451] on button "Zoom out" at bounding box center [487, 449] width 35 height 35
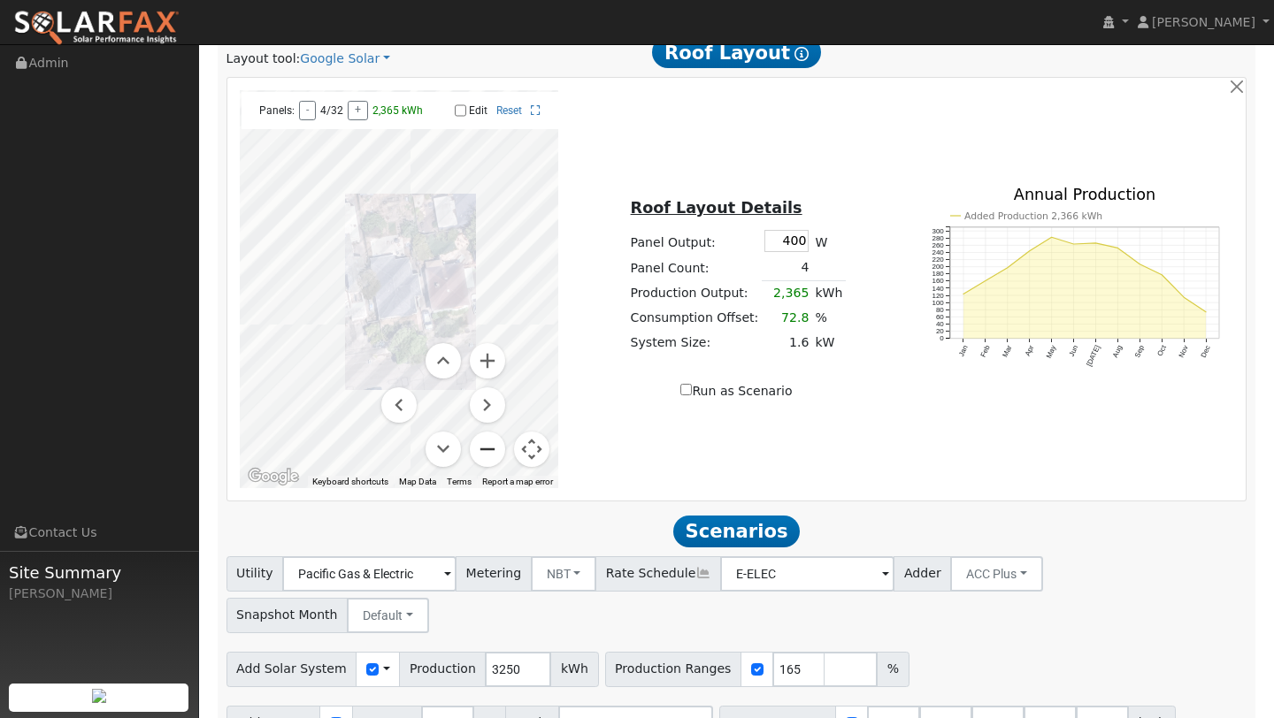
click at [478, 451] on button "Zoom out" at bounding box center [487, 449] width 35 height 35
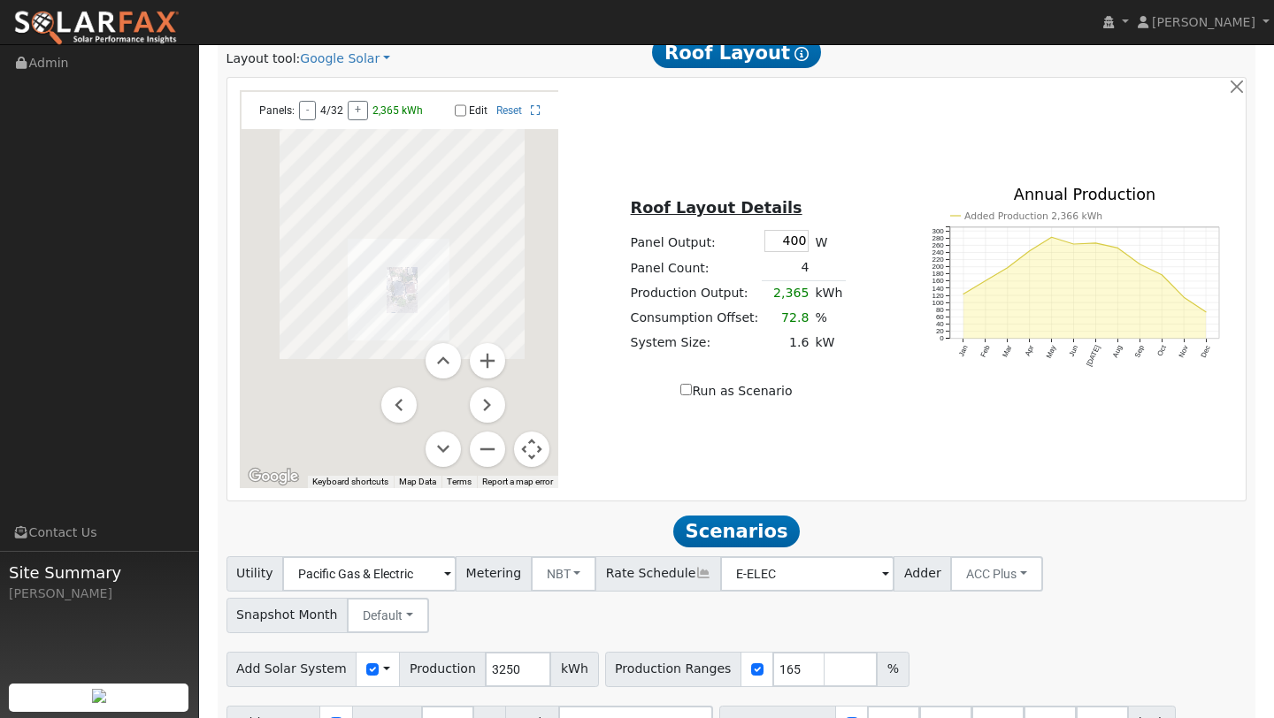
click at [532, 450] on button "Map camera controls" at bounding box center [531, 449] width 35 height 35
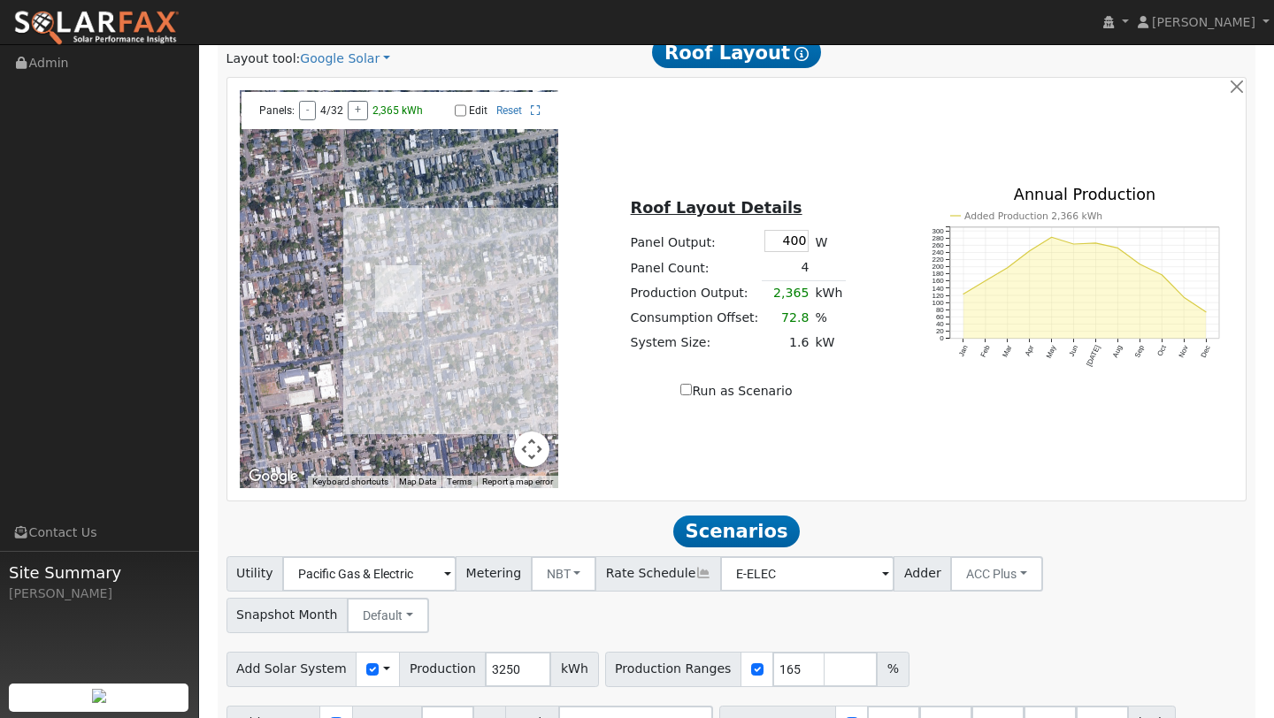
scroll to position [1066, 0]
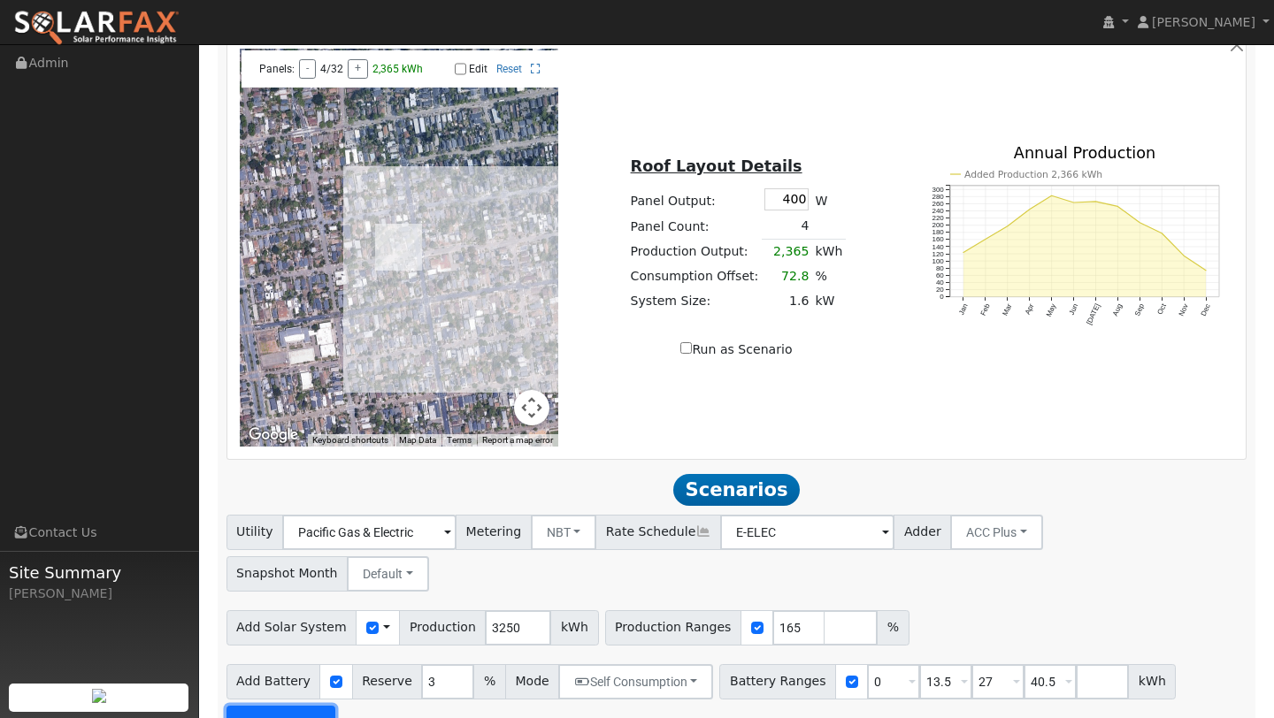
click at [295, 706] on button "Run Scenarios" at bounding box center [280, 723] width 109 height 35
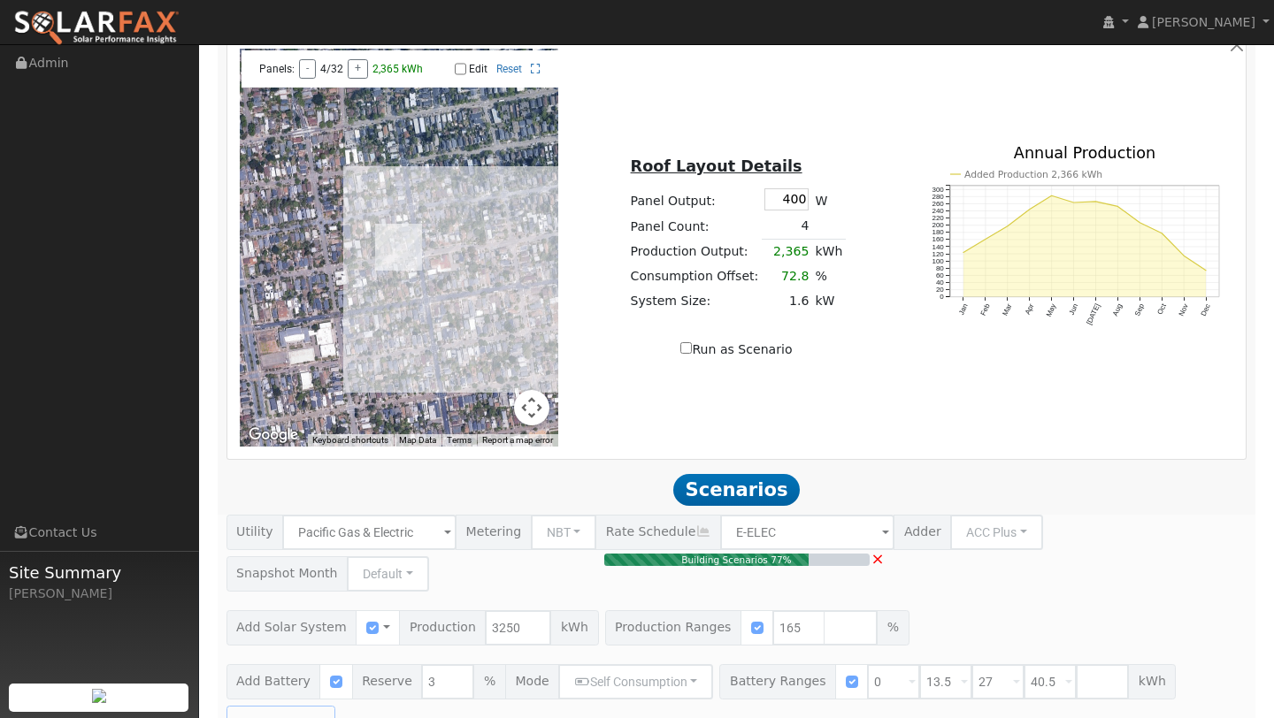
type input "3.6"
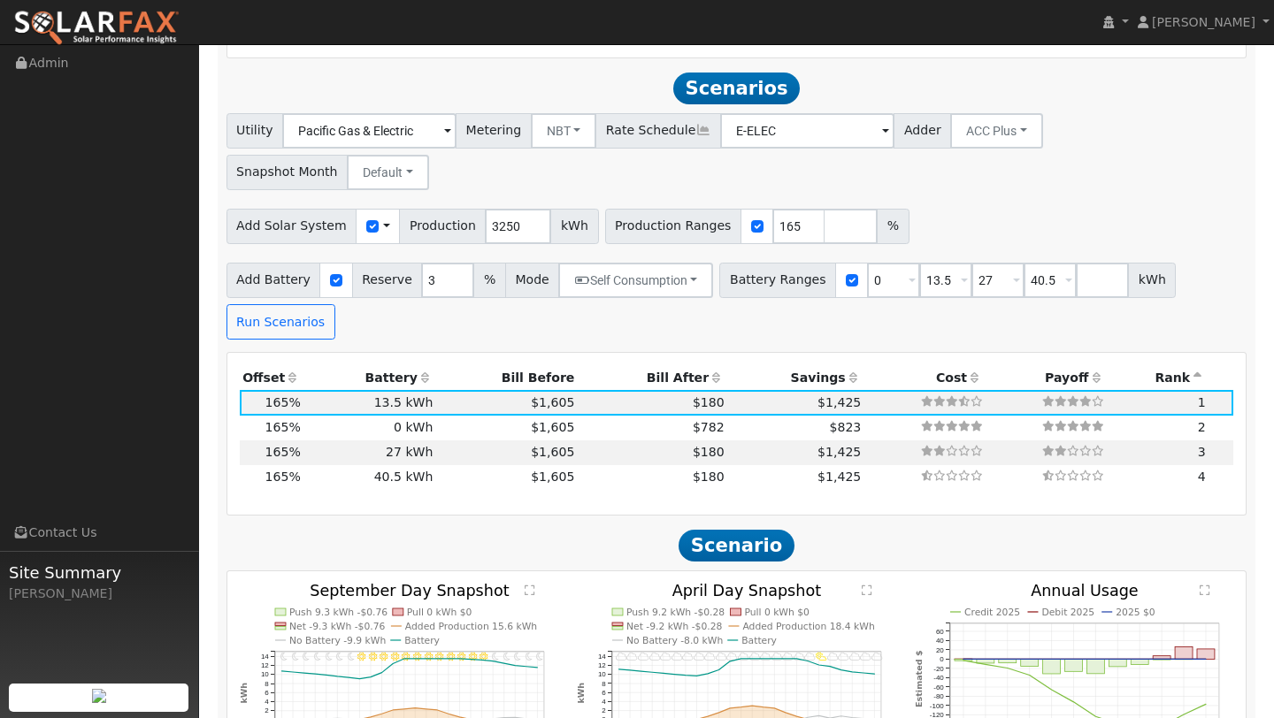
scroll to position [1487, 0]
